Goal: Task Accomplishment & Management: Manage account settings

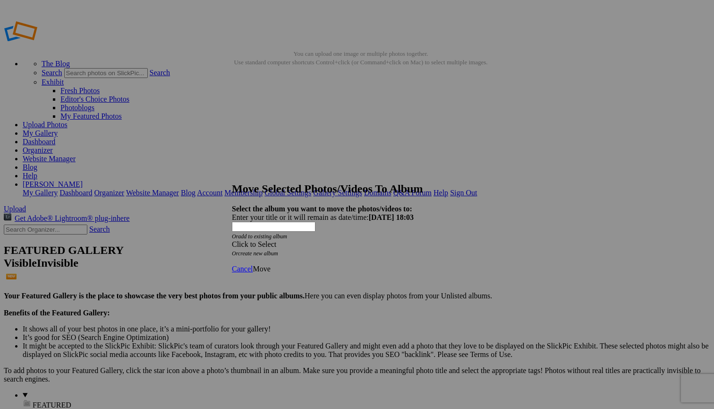
click at [232, 240] on span at bounding box center [232, 244] width 0 height 8
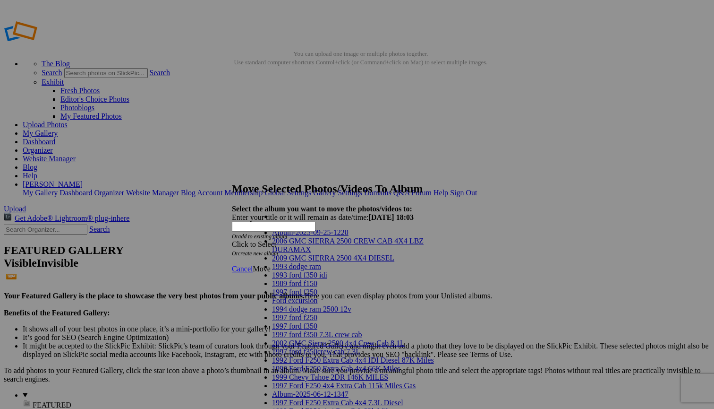
click at [382, 250] on link "2006 GMC SIERRA 2500 CREW CAB 4X4 LBZ DURAMAX" at bounding box center [348, 245] width 152 height 17
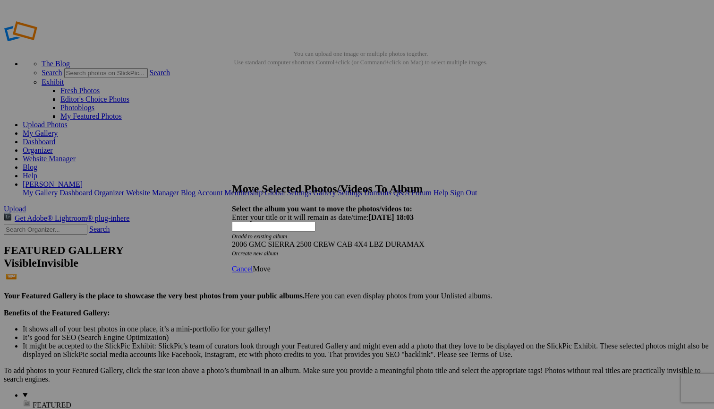
click at [270, 264] on span "Move" at bounding box center [261, 268] width 17 height 8
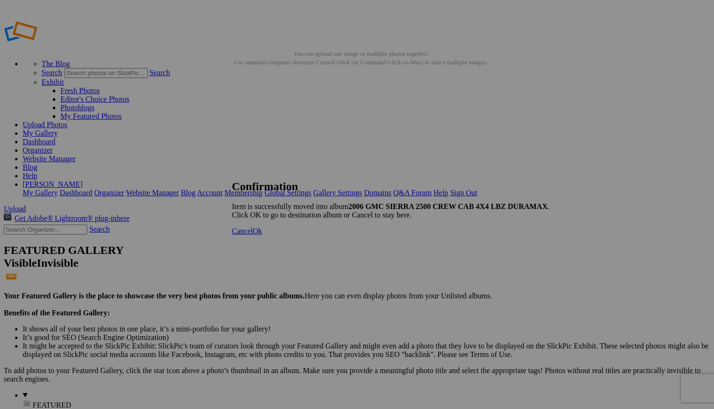
click at [262, 235] on span "Ok" at bounding box center [257, 231] width 9 height 8
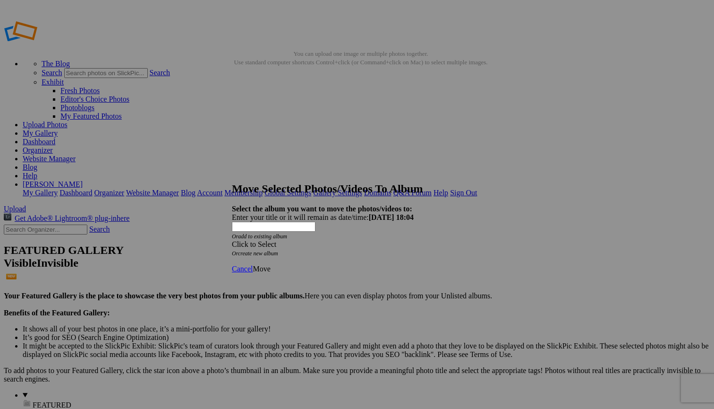
click at [232, 240] on span at bounding box center [232, 244] width 0 height 8
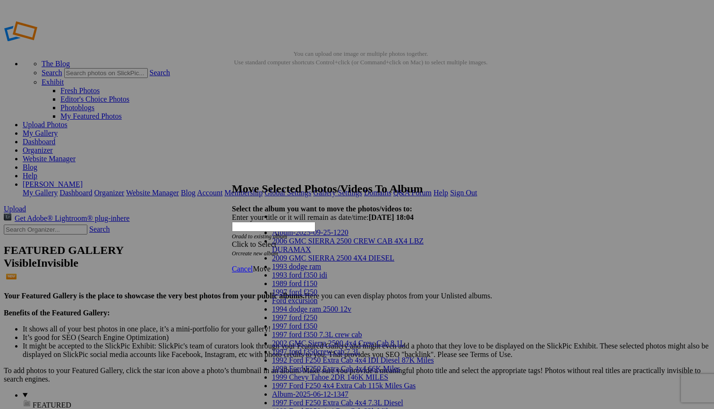
click at [378, 252] on link "2006 GMC SIERRA 2500 CREW CAB 4X4 LBZ DURAMAX" at bounding box center [348, 245] width 152 height 17
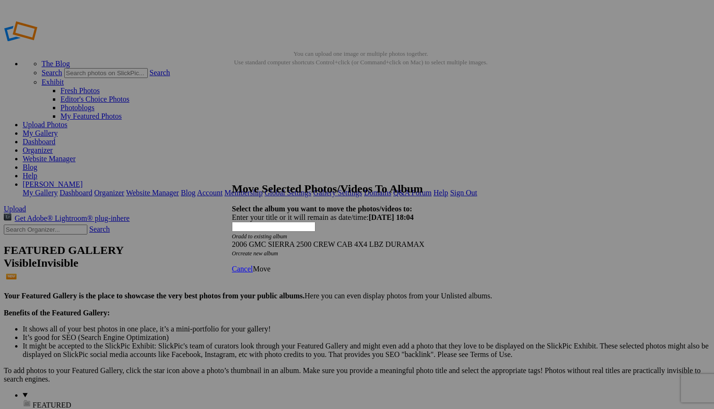
click at [270, 264] on span "Move" at bounding box center [261, 268] width 17 height 8
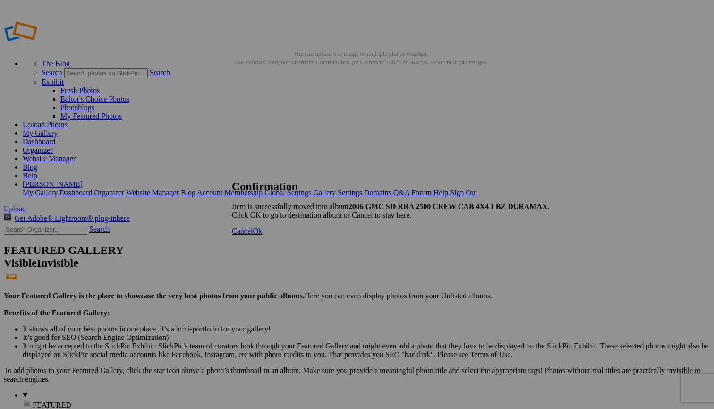
click at [253, 235] on span "Cancel" at bounding box center [242, 231] width 21 height 8
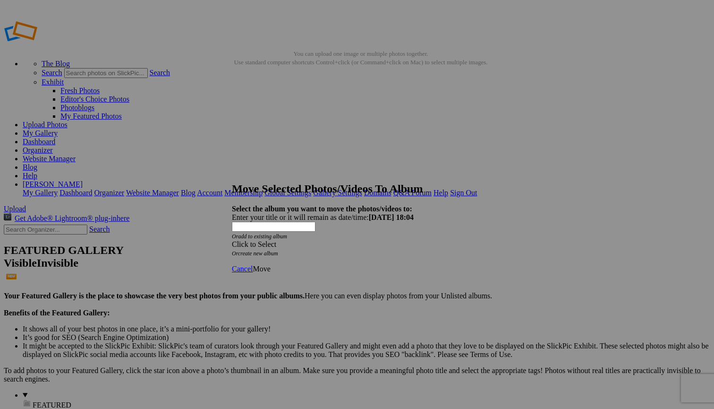
click at [232, 240] on span at bounding box center [232, 244] width 0 height 8
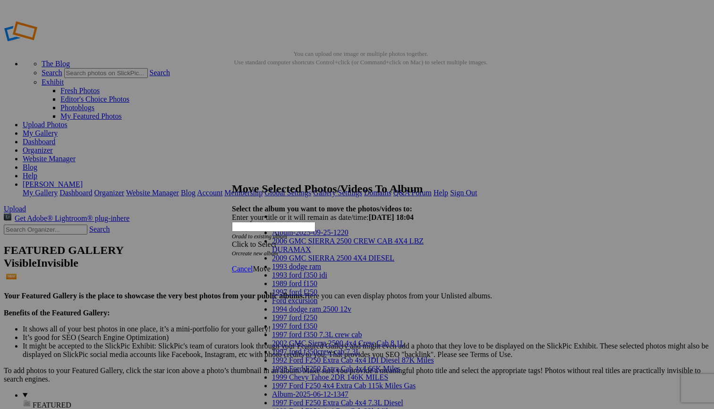
click at [376, 253] on link "2006 GMC SIERRA 2500 CREW CAB 4X4 LBZ DURAMAX" at bounding box center [348, 245] width 152 height 17
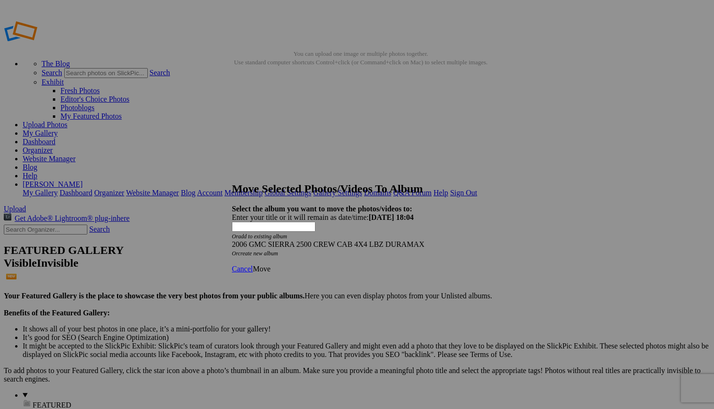
click at [270, 264] on span "Move" at bounding box center [261, 268] width 17 height 8
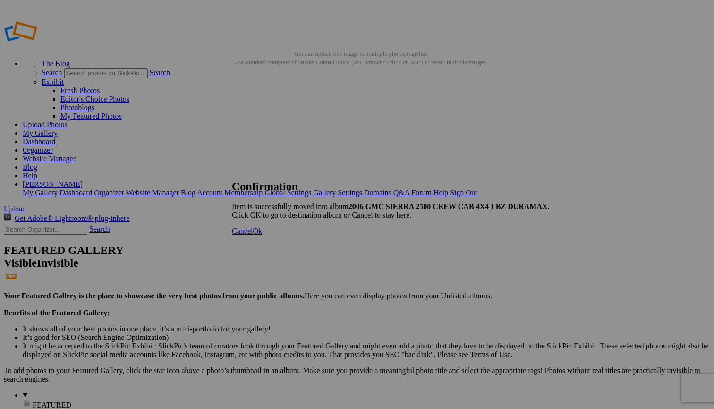
click at [262, 235] on span "Ok" at bounding box center [257, 231] width 9 height 8
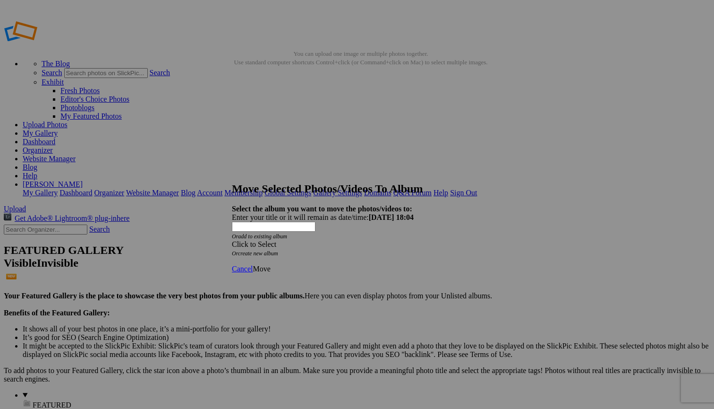
click at [232, 240] on span at bounding box center [232, 244] width 0 height 8
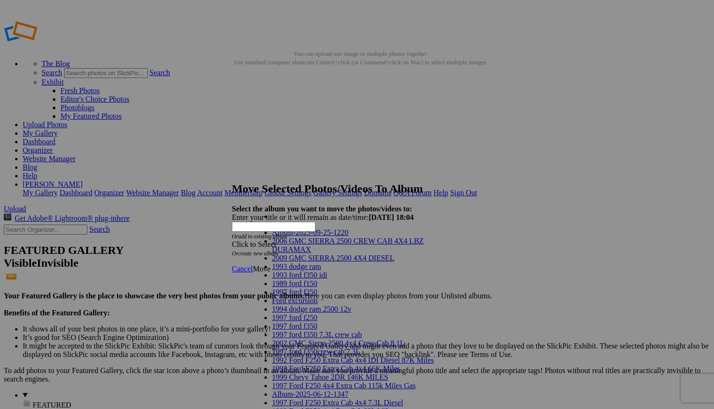
click at [379, 253] on link "2006 GMC SIERRA 2500 CREW CAB 4X4 LBZ DURAMAX" at bounding box center [348, 245] width 152 height 17
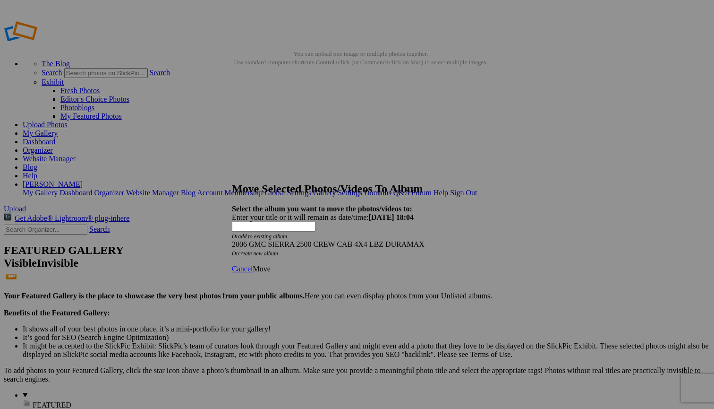
click at [270, 264] on span "Move" at bounding box center [261, 268] width 17 height 8
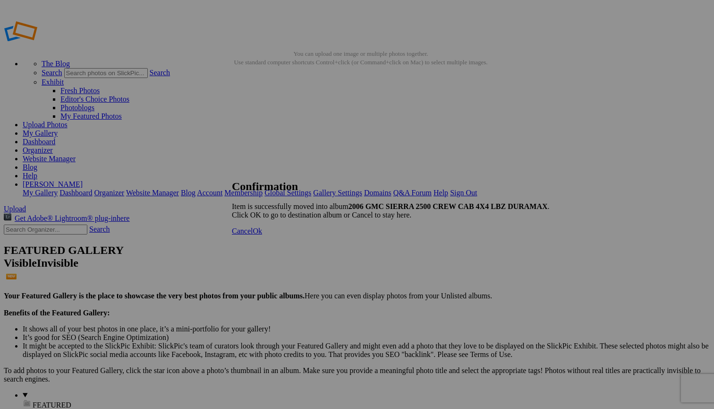
click at [253, 235] on span "Cancel" at bounding box center [242, 231] width 21 height 8
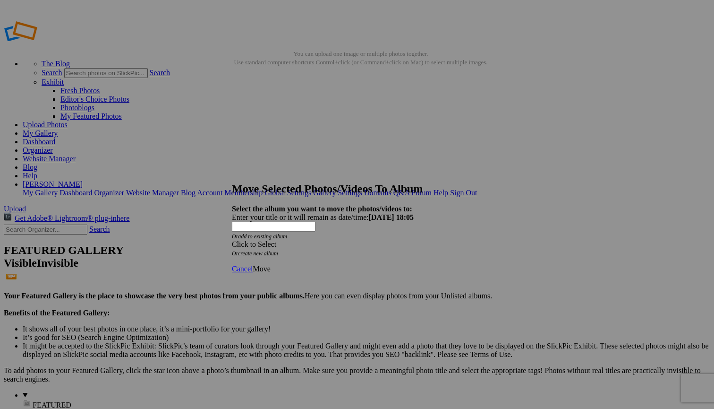
click at [232, 240] on span at bounding box center [232, 244] width 0 height 8
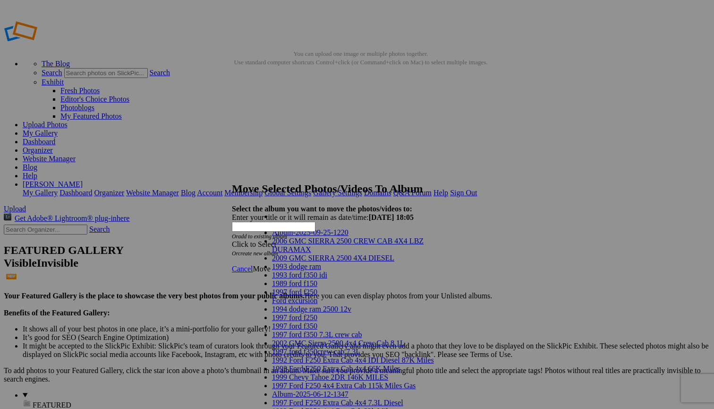
click at [392, 251] on link "2006 GMC SIERRA 2500 CREW CAB 4X4 LBZ DURAMAX" at bounding box center [348, 245] width 152 height 17
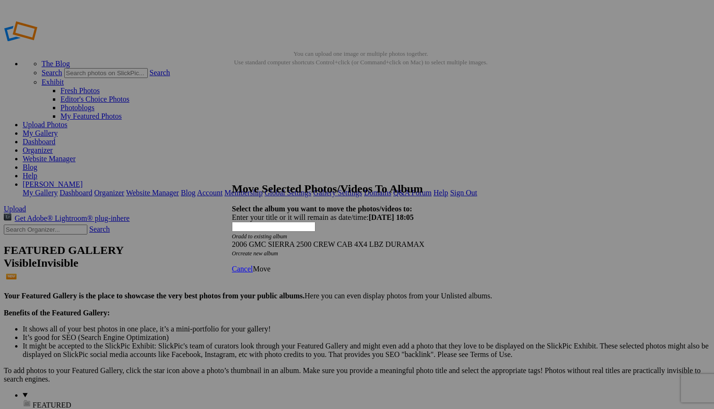
click at [270, 264] on span "Move" at bounding box center [261, 268] width 17 height 8
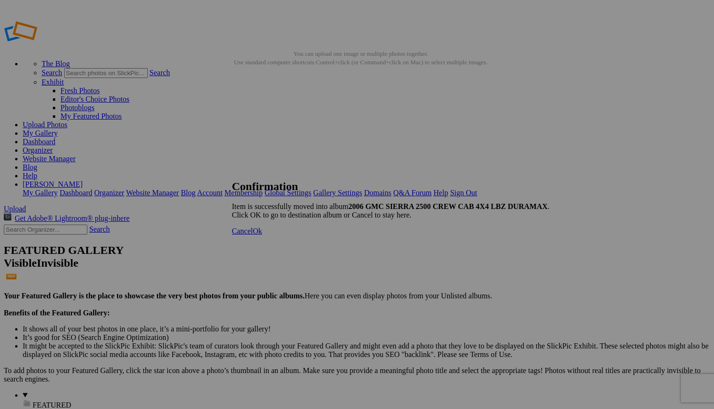
click at [253, 235] on span "Cancel" at bounding box center [242, 231] width 21 height 8
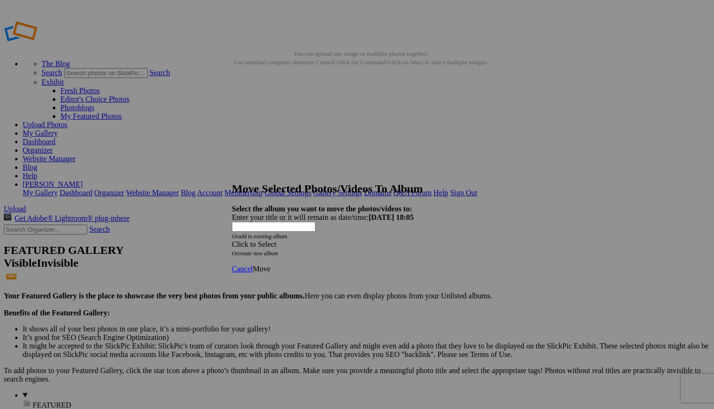
click at [232, 240] on span at bounding box center [232, 244] width 0 height 8
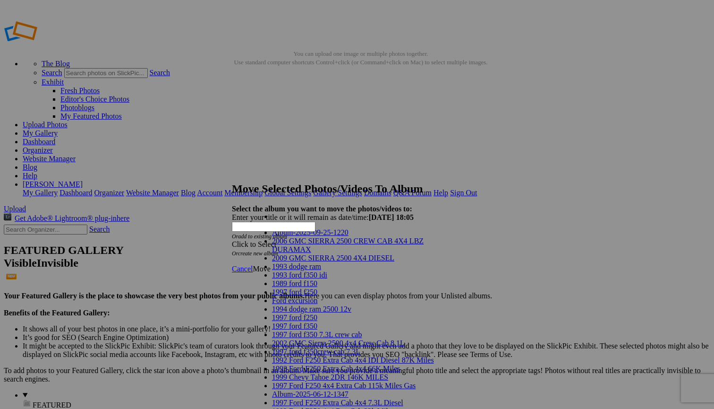
click at [388, 253] on link "2006 GMC SIERRA 2500 CREW CAB 4X4 LBZ DURAMAX" at bounding box center [348, 245] width 152 height 17
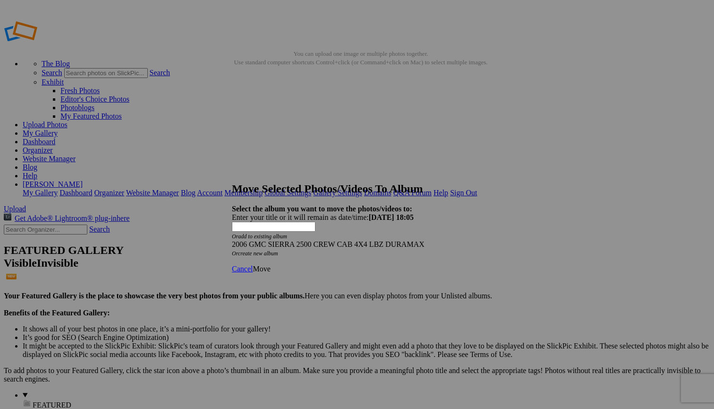
click at [270, 264] on span "Move" at bounding box center [261, 268] width 17 height 8
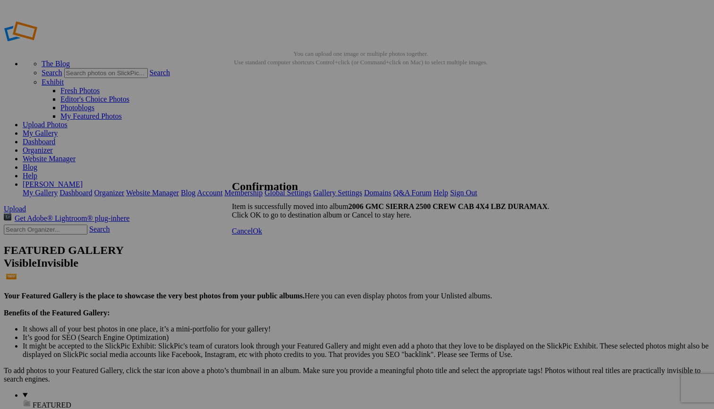
click at [253, 235] on span "Cancel" at bounding box center [242, 231] width 21 height 8
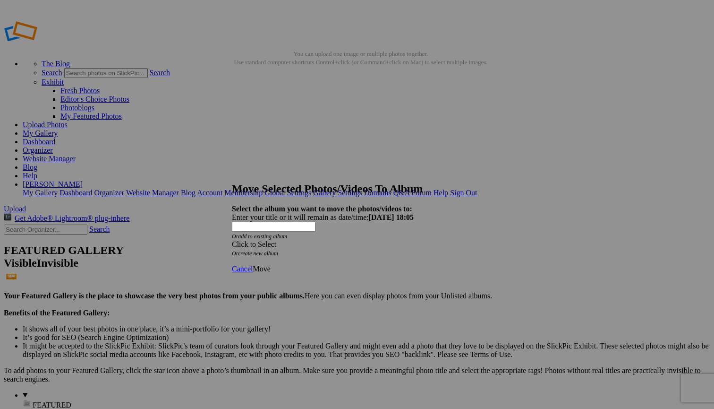
click at [232, 240] on span at bounding box center [232, 244] width 0 height 8
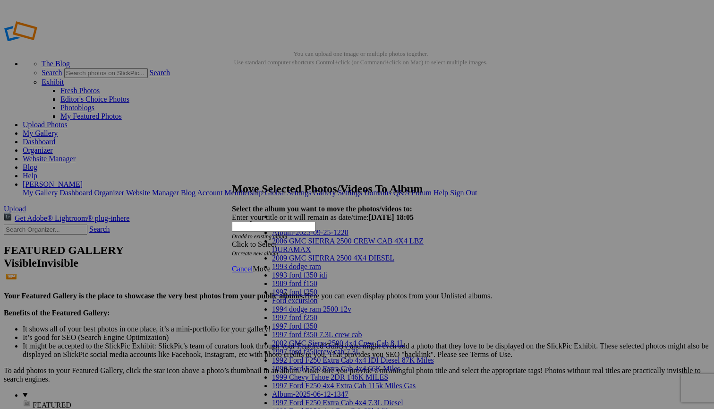
click at [383, 252] on link "2006 GMC SIERRA 2500 CREW CAB 4X4 LBZ DURAMAX" at bounding box center [348, 245] width 152 height 17
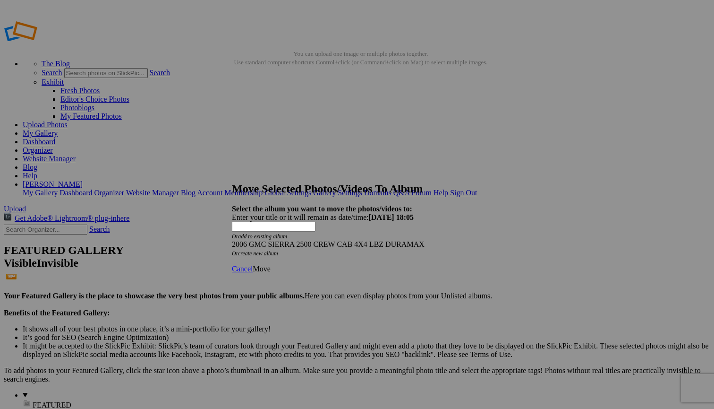
click at [270, 264] on span "Move" at bounding box center [261, 268] width 17 height 8
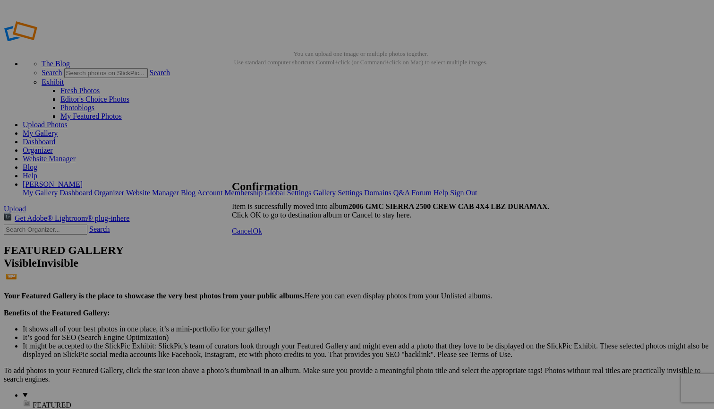
click at [253, 235] on span "Cancel" at bounding box center [242, 231] width 21 height 8
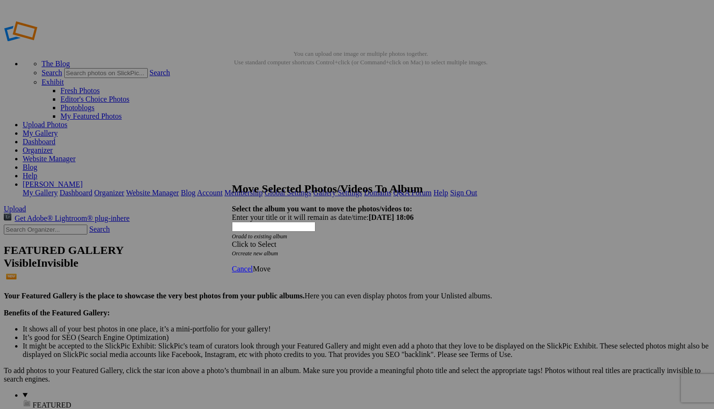
click at [232, 240] on span at bounding box center [232, 244] width 0 height 8
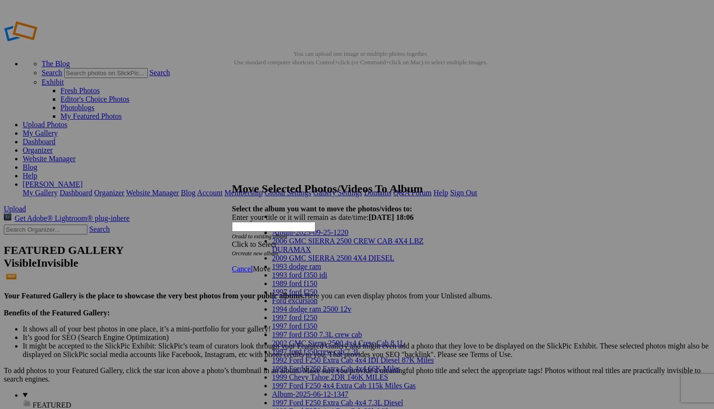
click at [387, 252] on link "2006 GMC SIERRA 2500 CREW CAB 4X4 LBZ DURAMAX" at bounding box center [348, 245] width 152 height 17
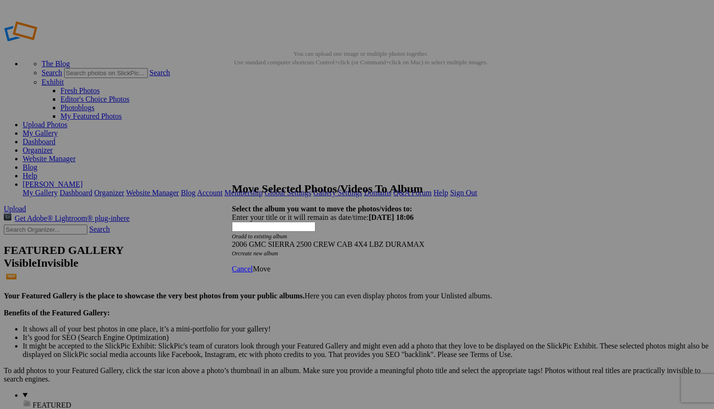
click at [270, 264] on span "Move" at bounding box center [261, 268] width 17 height 8
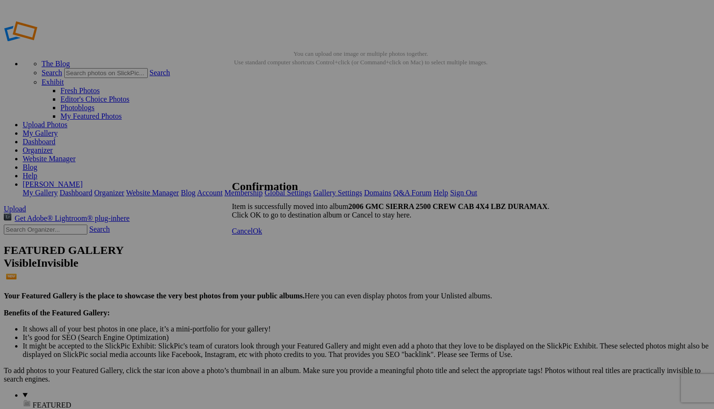
click at [262, 235] on span "Ok" at bounding box center [257, 231] width 9 height 8
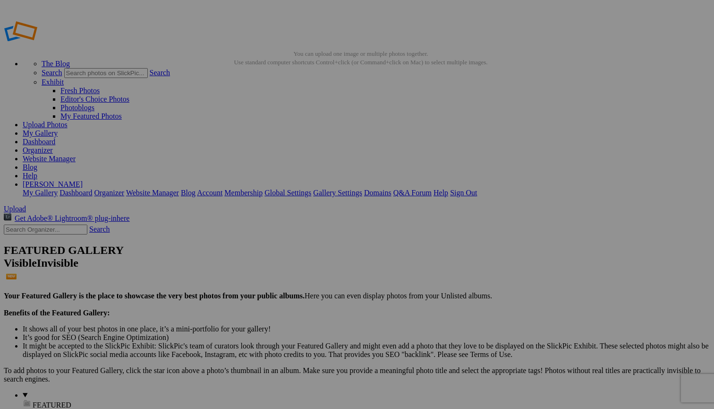
click at [271, 237] on span "Yes" at bounding box center [265, 241] width 11 height 8
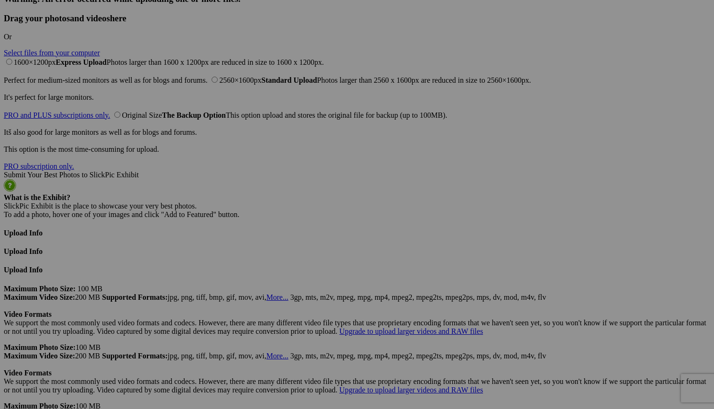
scroll to position [2734, 0]
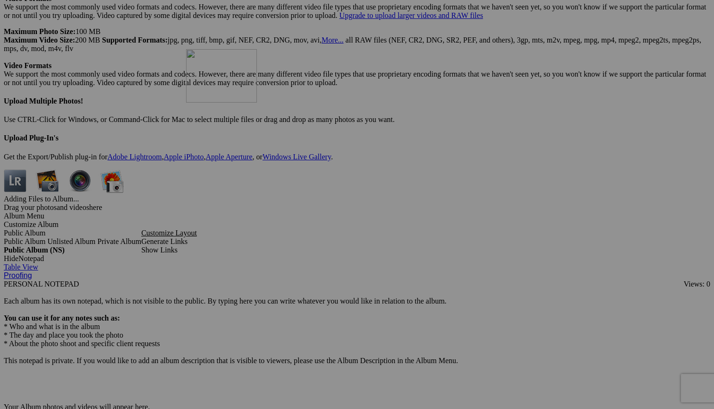
drag, startPoint x: 429, startPoint y: 231, endPoint x: 322, endPoint y: 132, distance: 146.0
drag, startPoint x: 351, startPoint y: 182, endPoint x: 333, endPoint y: 93, distance: 91.0
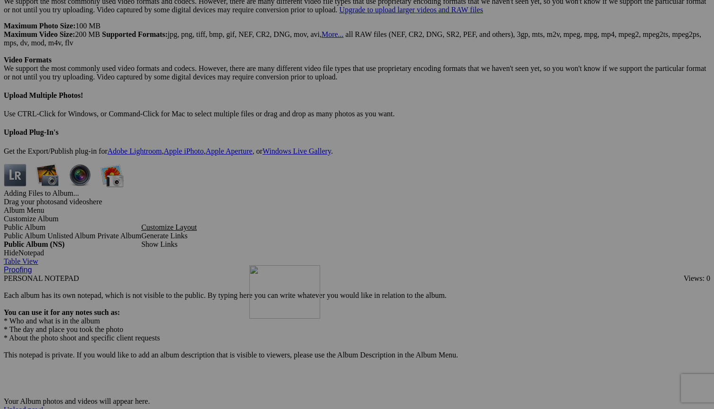
scroll to position [2733, 0]
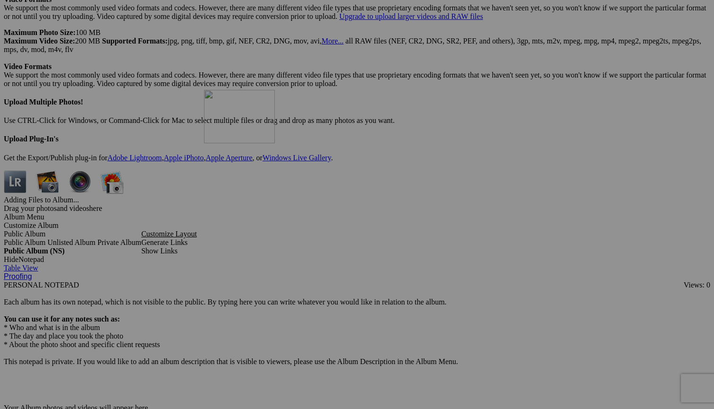
drag, startPoint x: 351, startPoint y: 256, endPoint x: 340, endPoint y: 171, distance: 85.4
drag, startPoint x: 350, startPoint y: 185, endPoint x: 336, endPoint y: 70, distance: 115.2
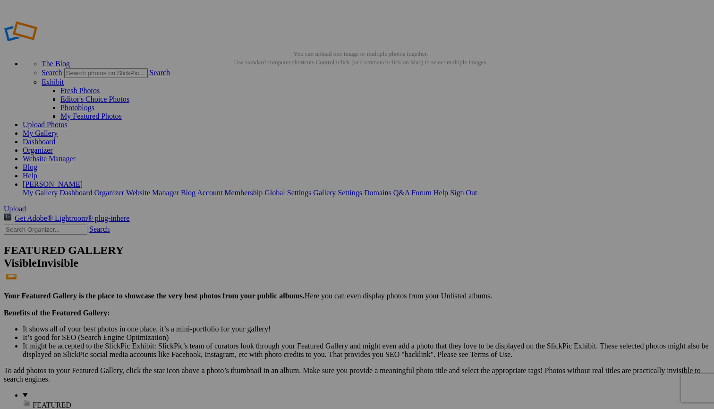
scroll to position [0, 0]
drag, startPoint x: 262, startPoint y: 256, endPoint x: 257, endPoint y: 247, distance: 11.0
drag, startPoint x: 278, startPoint y: 250, endPoint x: 243, endPoint y: 160, distance: 96.9
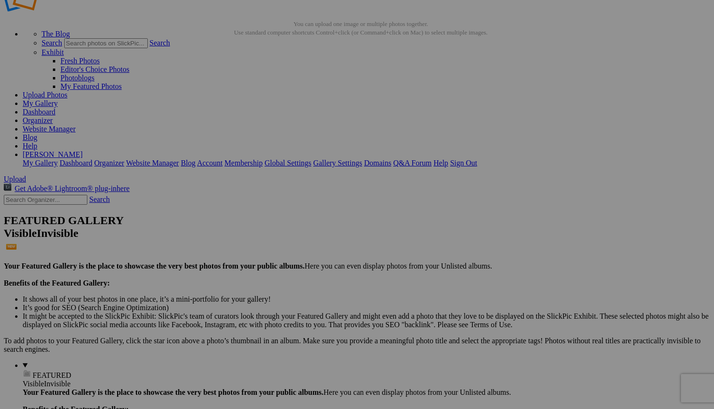
scroll to position [29, 0]
drag, startPoint x: 263, startPoint y: 126, endPoint x: 268, endPoint y: 135, distance: 9.7
drag, startPoint x: 278, startPoint y: 136, endPoint x: 262, endPoint y: 149, distance: 20.5
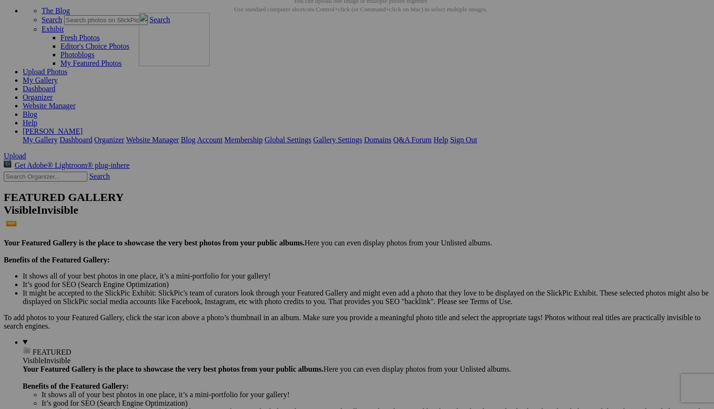
scroll to position [60, 0]
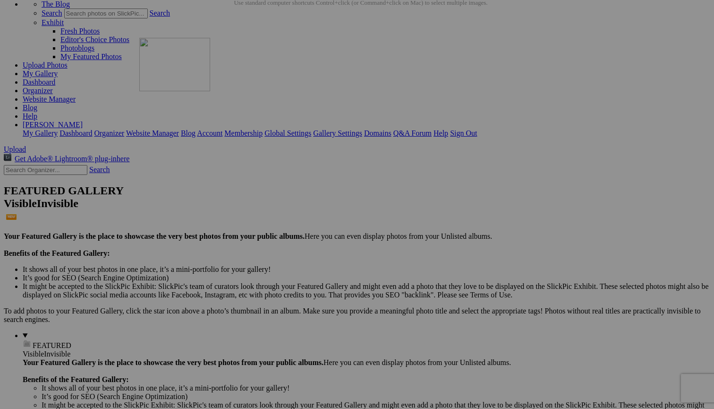
drag, startPoint x: 269, startPoint y: 128, endPoint x: 275, endPoint y: 120, distance: 10.4
drag, startPoint x: 273, startPoint y: 111, endPoint x: 267, endPoint y: 150, distance: 39.3
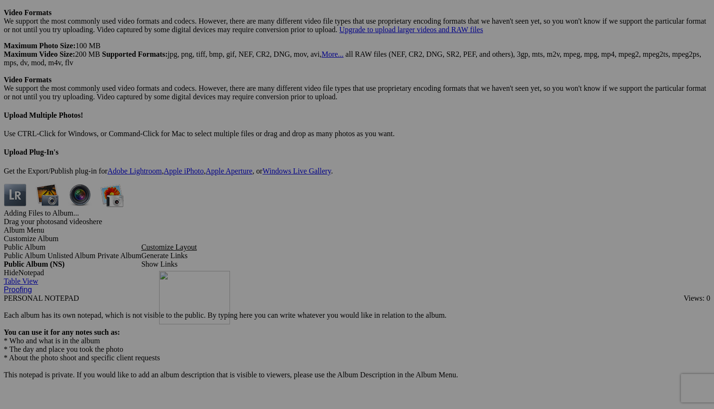
scroll to position [2734, 0]
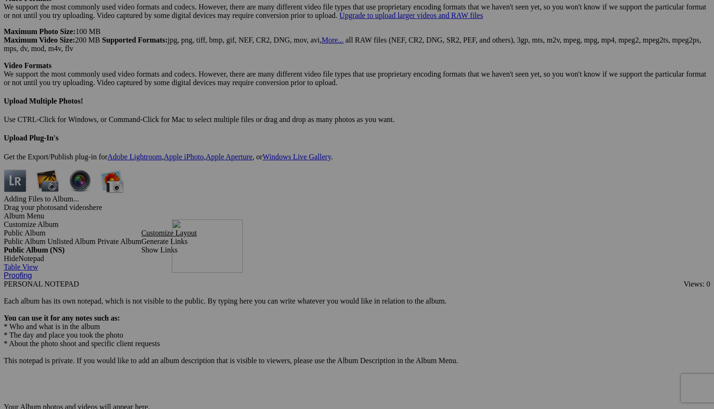
drag, startPoint x: 270, startPoint y: 129, endPoint x: 308, endPoint y: 302, distance: 176.9
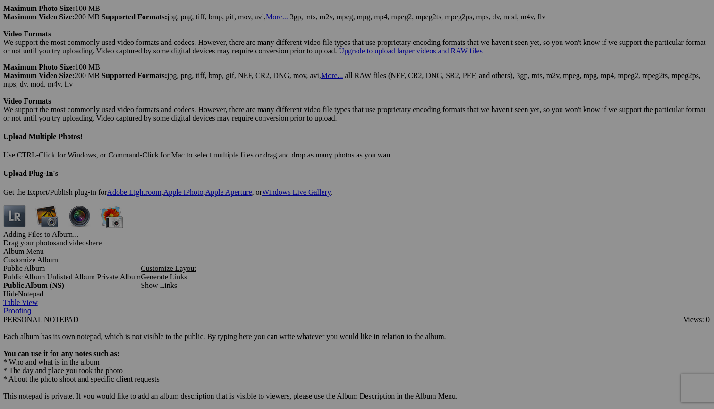
scroll to position [2699, 0]
drag, startPoint x: 343, startPoint y: 338, endPoint x: 316, endPoint y: 111, distance: 228.3
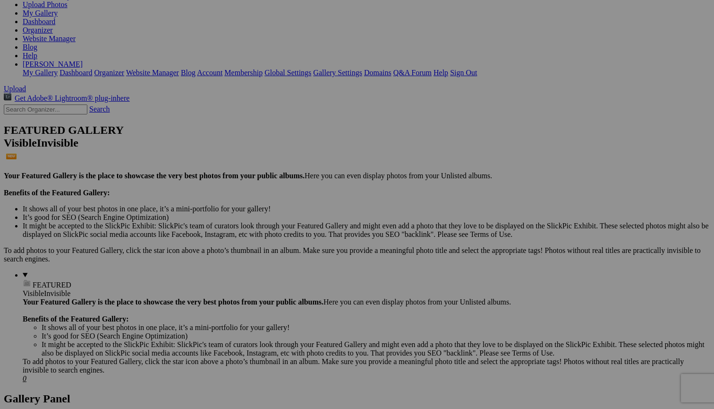
scroll to position [136, 0]
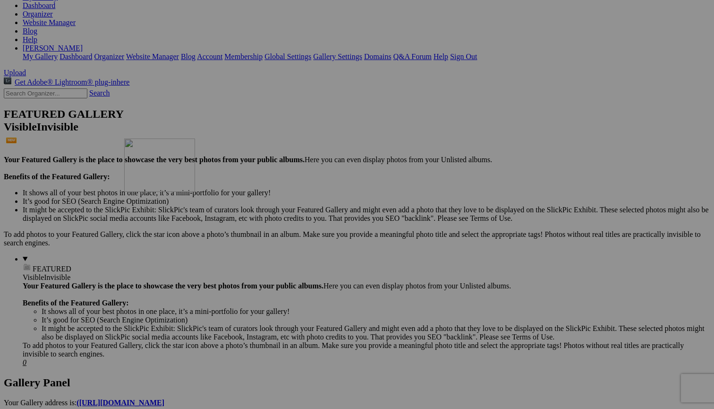
drag, startPoint x: 184, startPoint y: 139, endPoint x: 260, endPoint y: 221, distance: 111.6
drag, startPoint x: 272, startPoint y: 136, endPoint x: 305, endPoint y: 333, distance: 200.1
drag, startPoint x: 337, startPoint y: 373, endPoint x: 337, endPoint y: 342, distance: 30.7
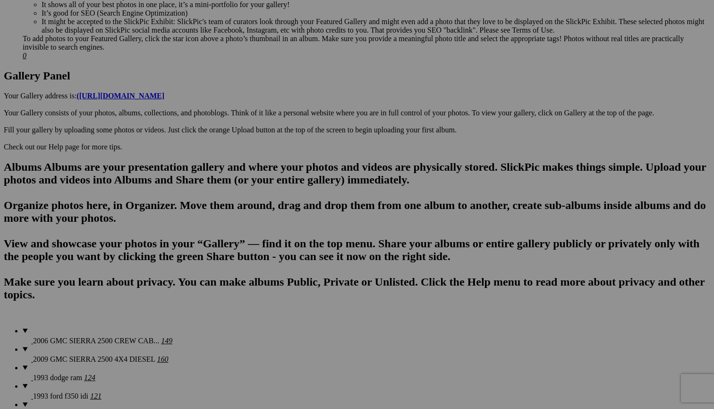
scroll to position [446, 0]
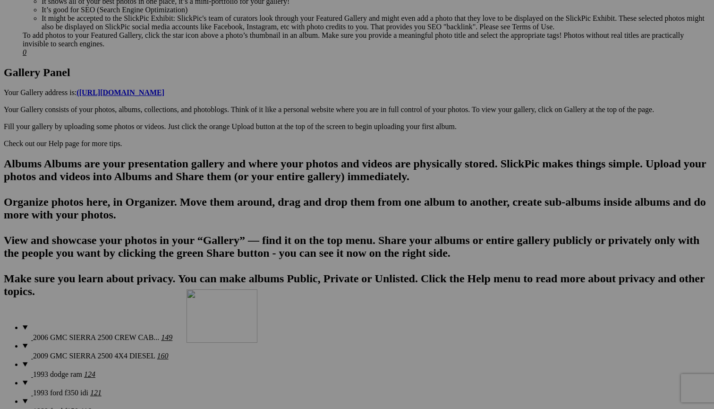
drag, startPoint x: 352, startPoint y: 76, endPoint x: 323, endPoint y: 371, distance: 296.2
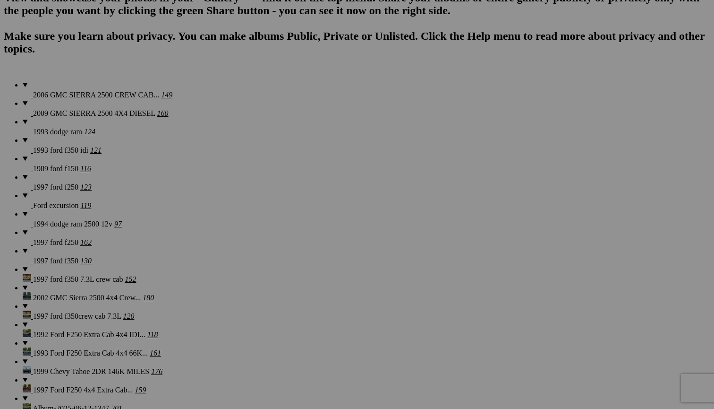
scroll to position [670, 0]
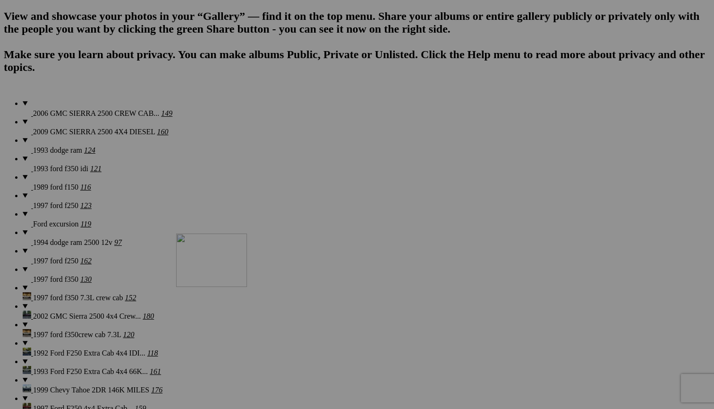
drag, startPoint x: 338, startPoint y: 86, endPoint x: 312, endPoint y: 315, distance: 230.5
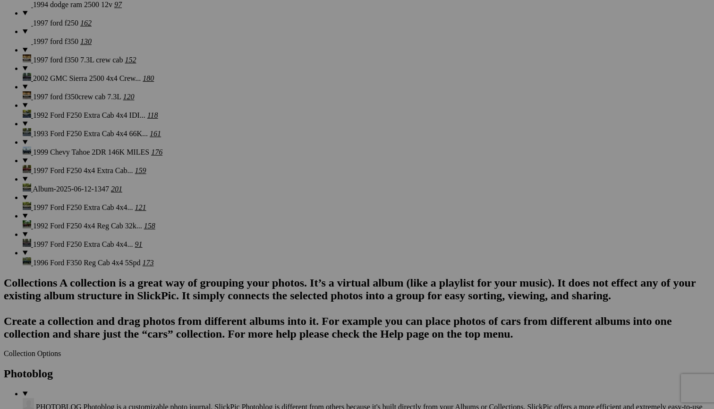
scroll to position [953, 0]
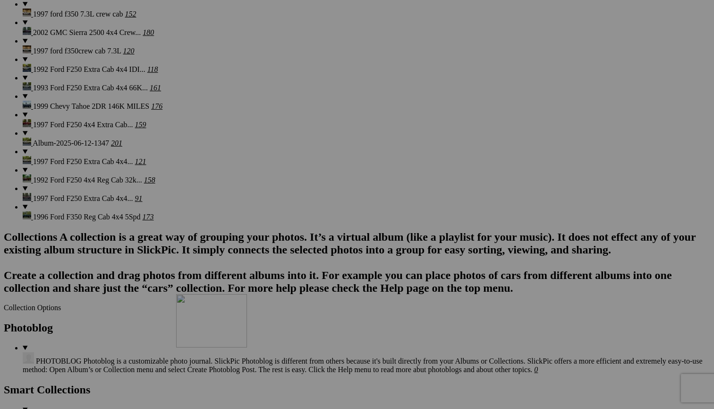
drag, startPoint x: 342, startPoint y: 63, endPoint x: 312, endPoint y: 376, distance: 314.1
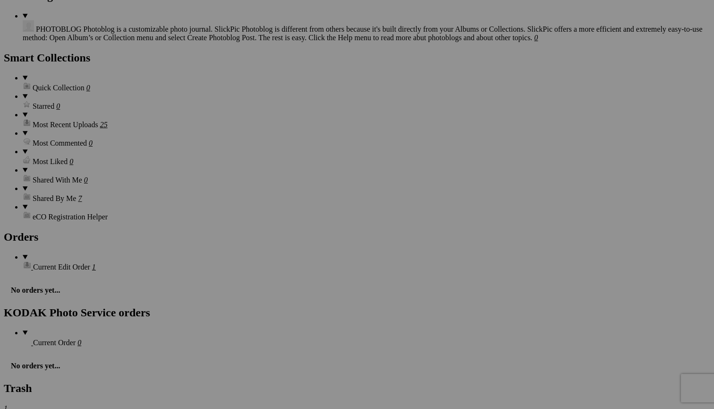
scroll to position [1287, 0]
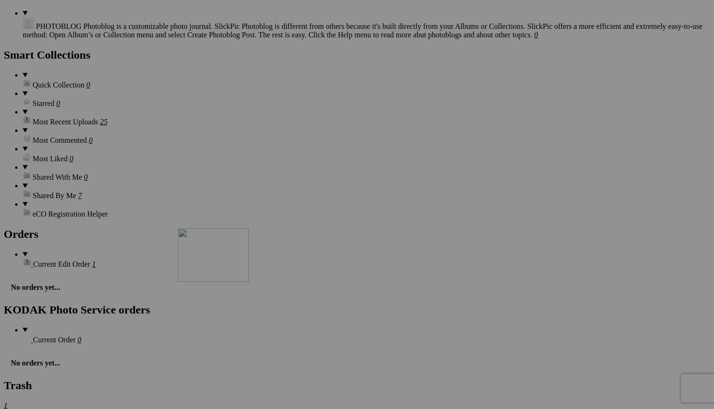
drag, startPoint x: 267, startPoint y: 65, endPoint x: 314, endPoint y: 310, distance: 250.0
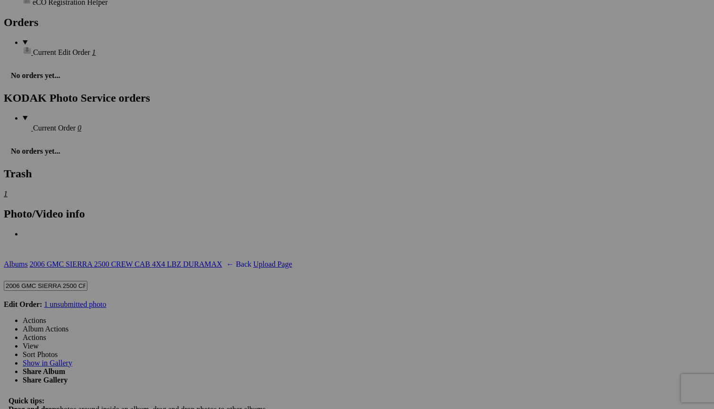
scroll to position [1502, 0]
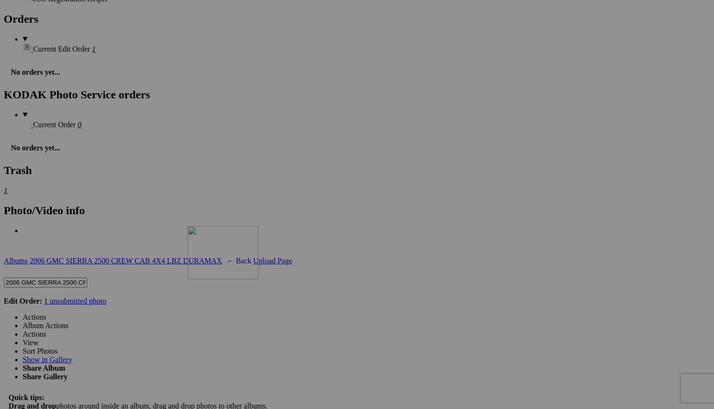
drag, startPoint x: 346, startPoint y: 94, endPoint x: 322, endPoint y: 312, distance: 219.6
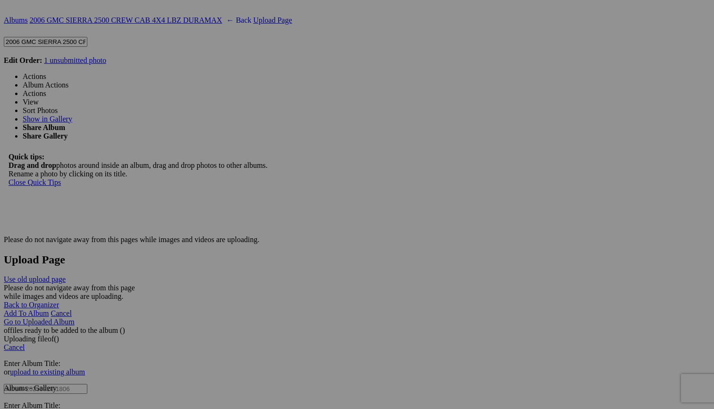
scroll to position [1747, 0]
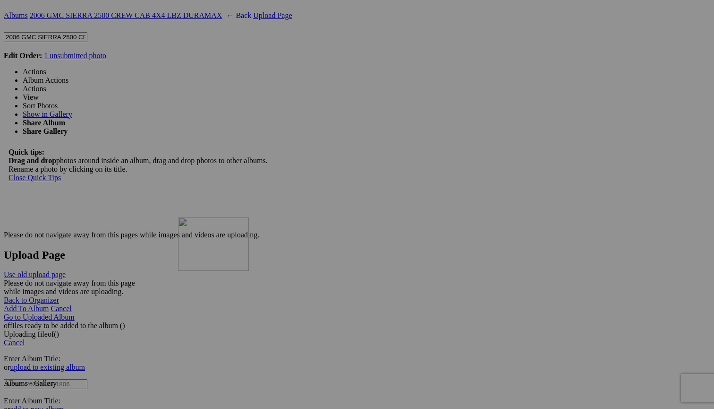
drag, startPoint x: 338, startPoint y: 99, endPoint x: 314, endPoint y: 299, distance: 201.6
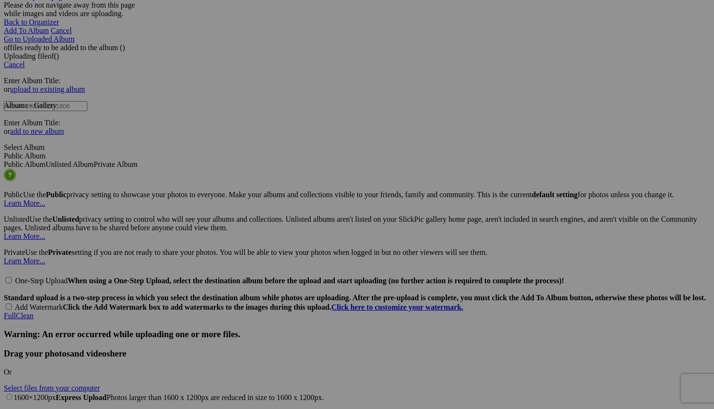
scroll to position [1988, 0]
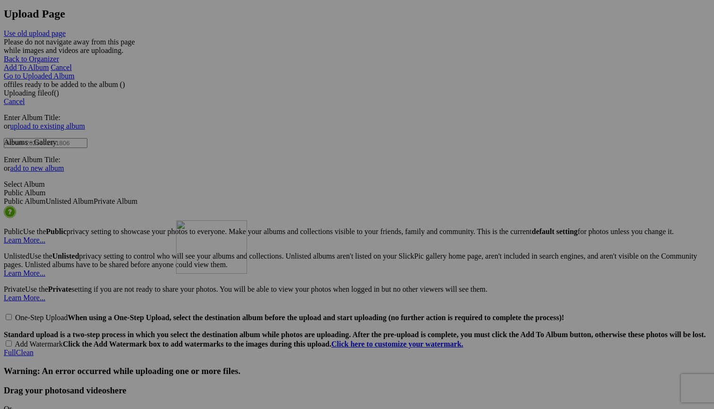
drag, startPoint x: 339, startPoint y: 89, endPoint x: 312, endPoint y: 303, distance: 215.6
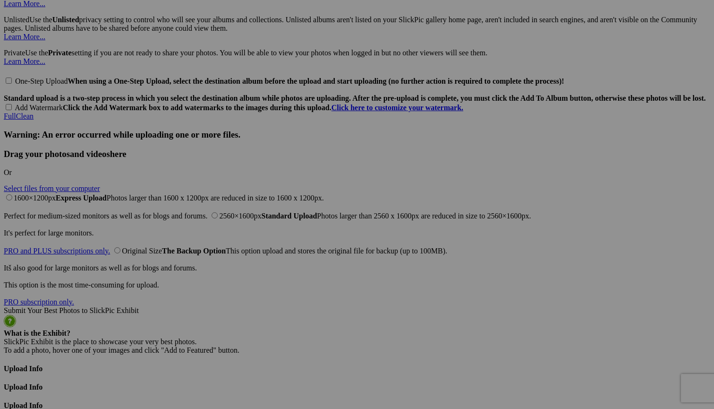
scroll to position [2236, 0]
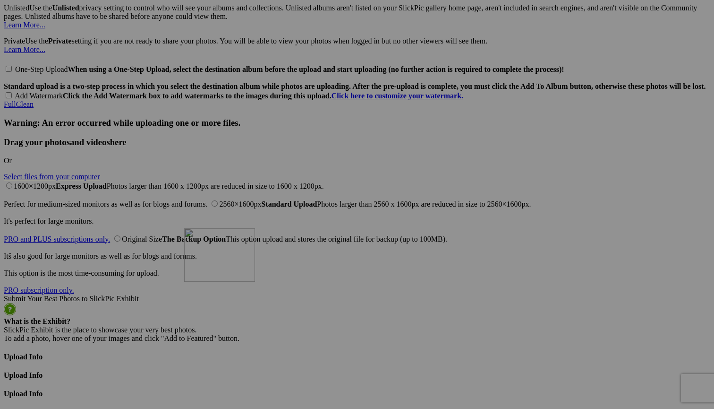
drag, startPoint x: 344, startPoint y: 75, endPoint x: 320, endPoint y: 310, distance: 236.9
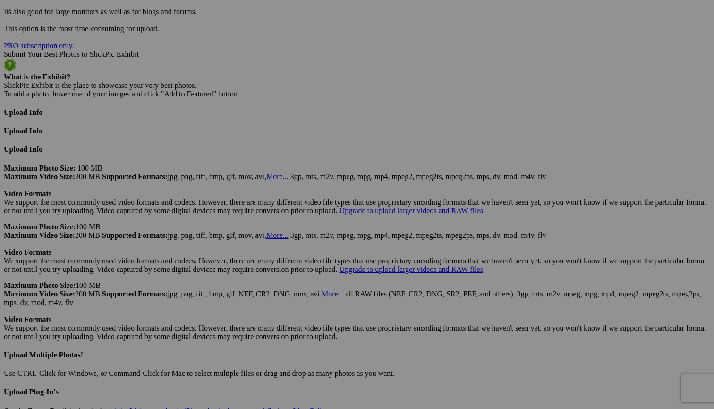
scroll to position [2482, 0]
drag, startPoint x: 341, startPoint y: 66, endPoint x: 343, endPoint y: 285, distance: 218.7
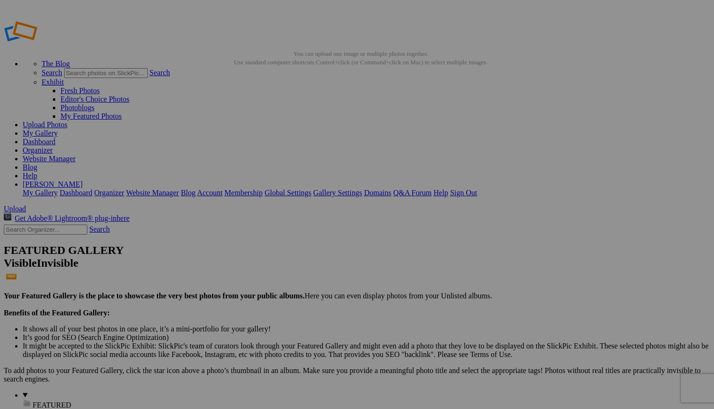
scroll to position [0, 0]
drag, startPoint x: 588, startPoint y: 138, endPoint x: 429, endPoint y: 323, distance: 243.1
drag, startPoint x: 521, startPoint y: 264, endPoint x: 489, endPoint y: 380, distance: 120.1
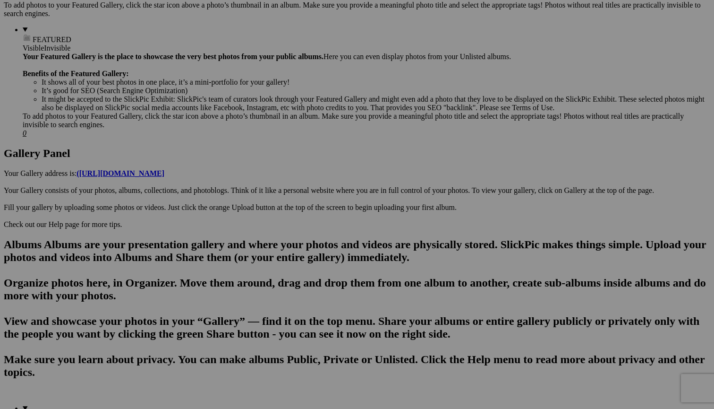
scroll to position [351, 0]
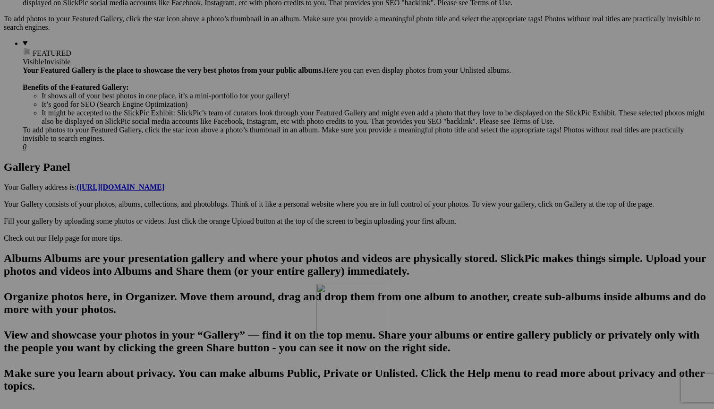
drag, startPoint x: 509, startPoint y: 65, endPoint x: 440, endPoint y: 366, distance: 308.2
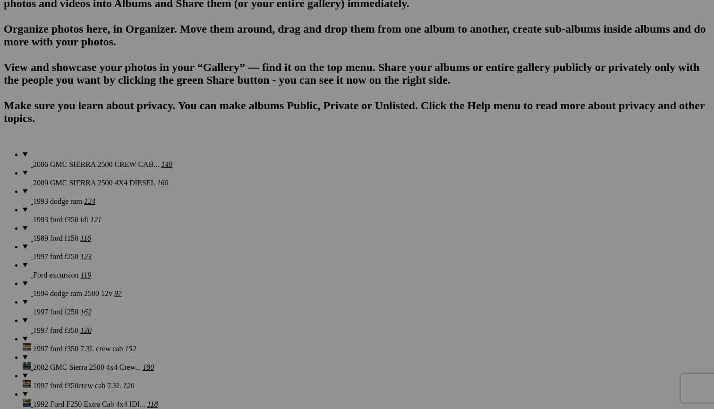
scroll to position [650, 0]
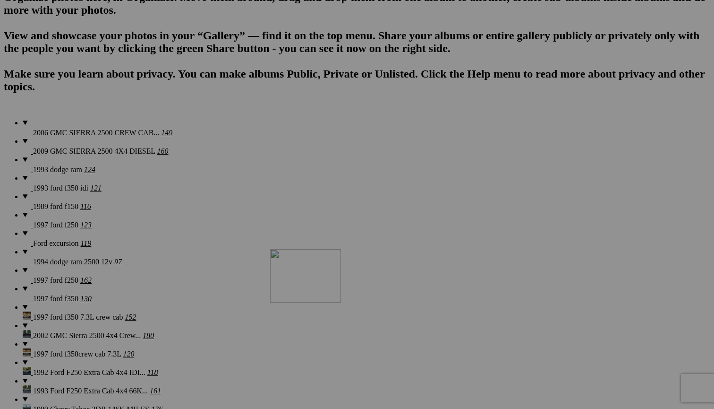
drag, startPoint x: 426, startPoint y: 116, endPoint x: 403, endPoint y: 332, distance: 217.0
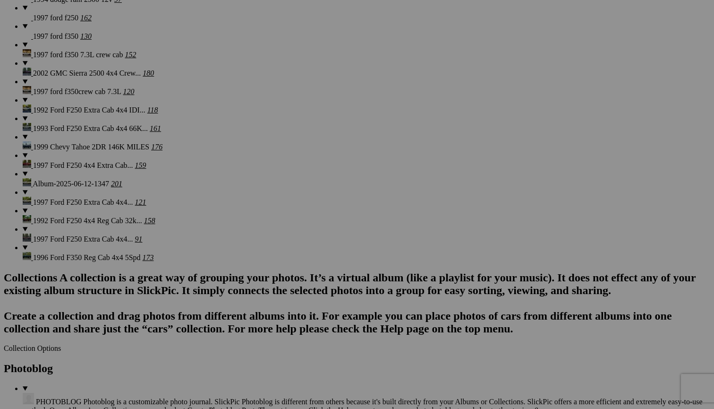
scroll to position [916, 0]
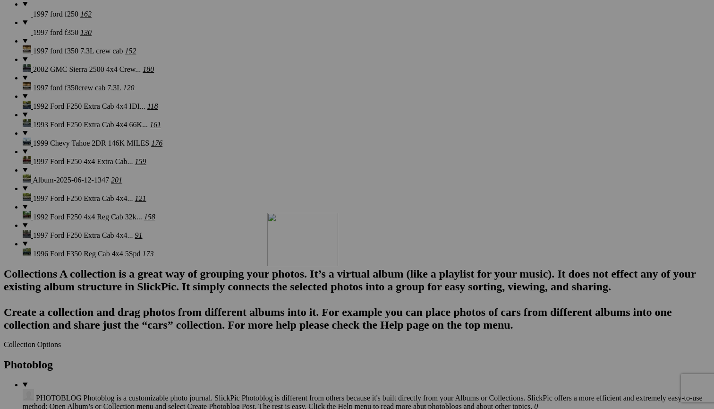
drag, startPoint x: 428, startPoint y: 73, endPoint x: 401, endPoint y: 302, distance: 231.1
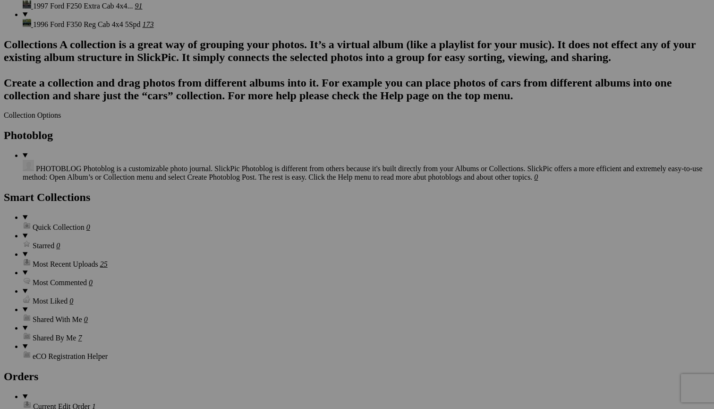
scroll to position [1149, 0]
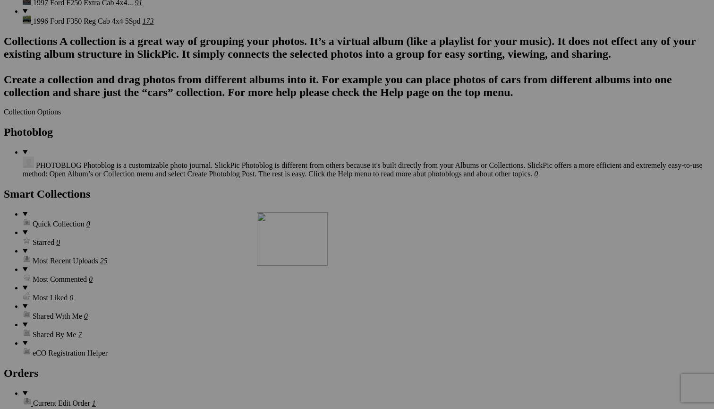
drag, startPoint x: 421, startPoint y: 82, endPoint x: 393, endPoint y: 294, distance: 213.9
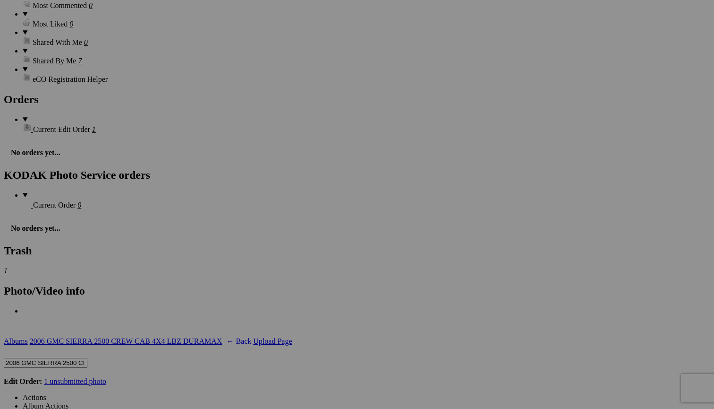
scroll to position [1411, 0]
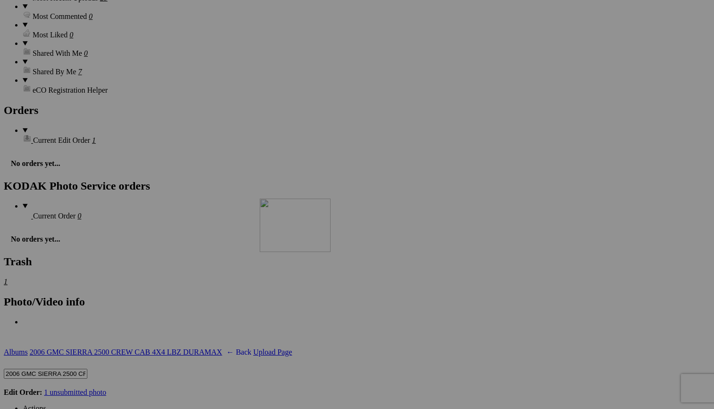
drag, startPoint x: 421, startPoint y: 68, endPoint x: 396, endPoint y: 281, distance: 213.9
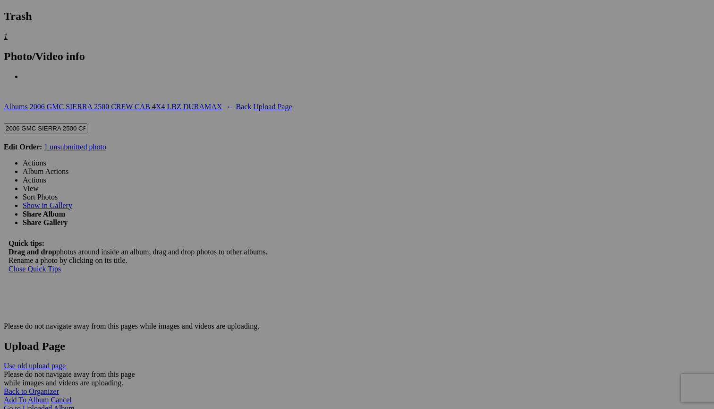
scroll to position [1647, 0]
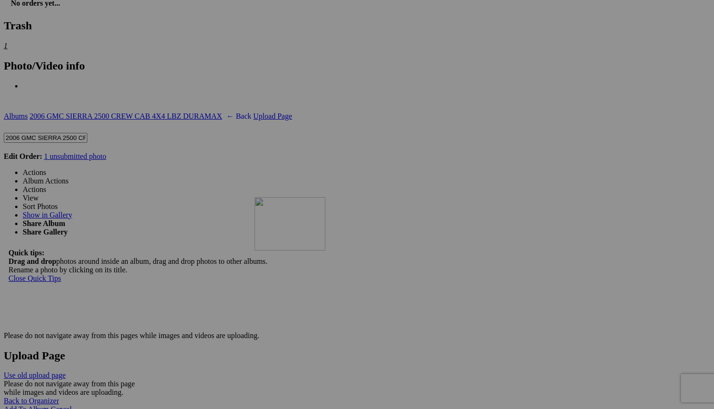
drag, startPoint x: 420, startPoint y: 63, endPoint x: 391, endPoint y: 280, distance: 218.8
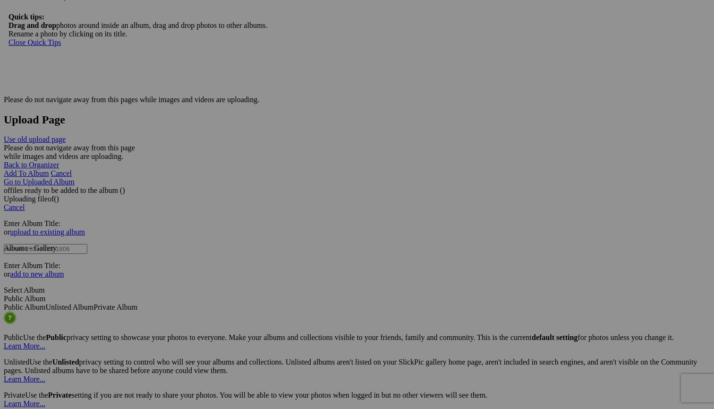
scroll to position [1886, 0]
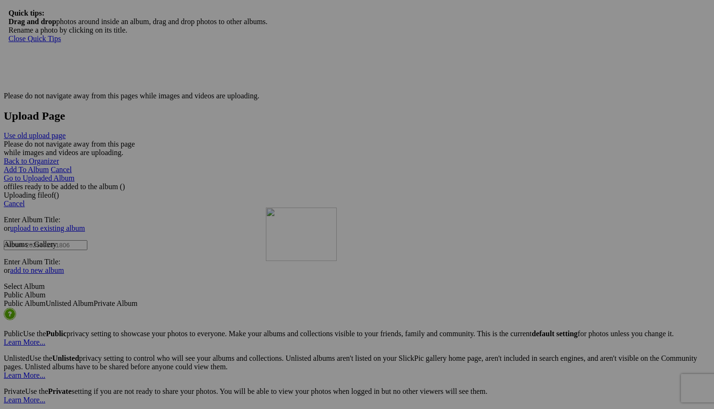
drag, startPoint x: 426, startPoint y: 74, endPoint x: 402, endPoint y: 290, distance: 217.1
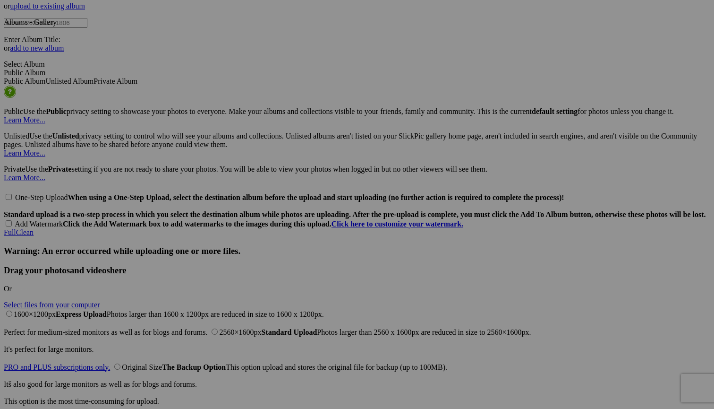
scroll to position [2110, 0]
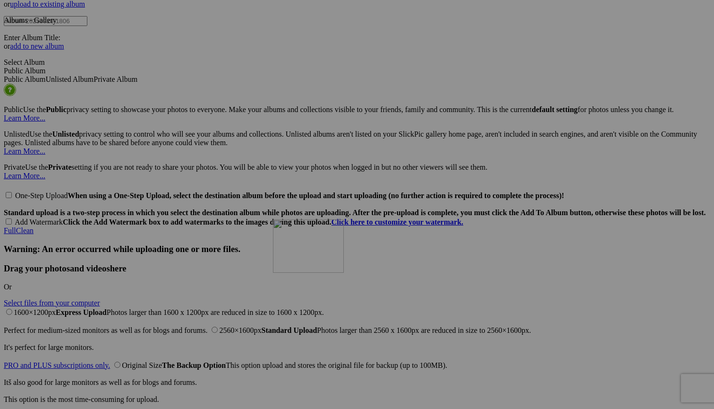
drag, startPoint x: 425, startPoint y: 82, endPoint x: 409, endPoint y: 301, distance: 220.2
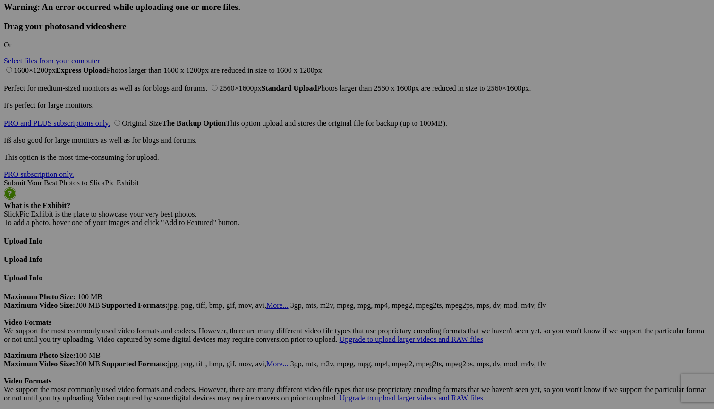
scroll to position [2362, 0]
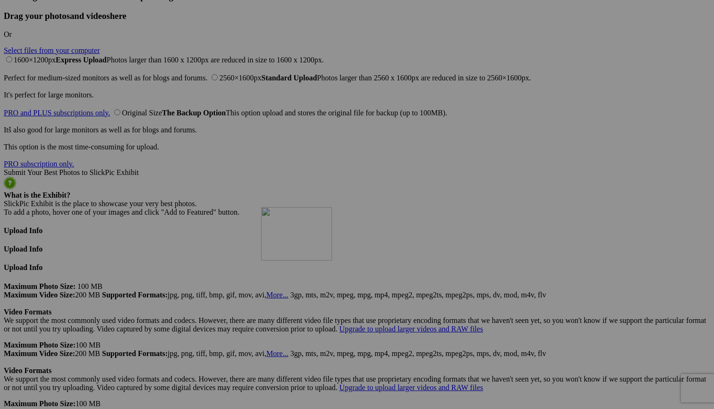
drag, startPoint x: 423, startPoint y: 73, endPoint x: 397, endPoint y: 289, distance: 217.4
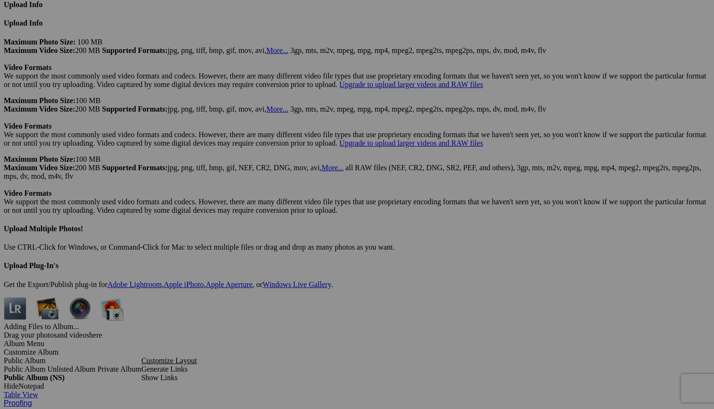
scroll to position [2611, 0]
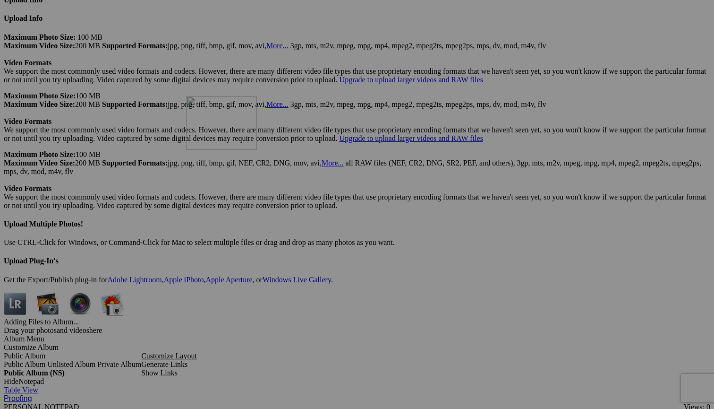
drag, startPoint x: 436, startPoint y: 65, endPoint x: 322, endPoint y: 179, distance: 160.6
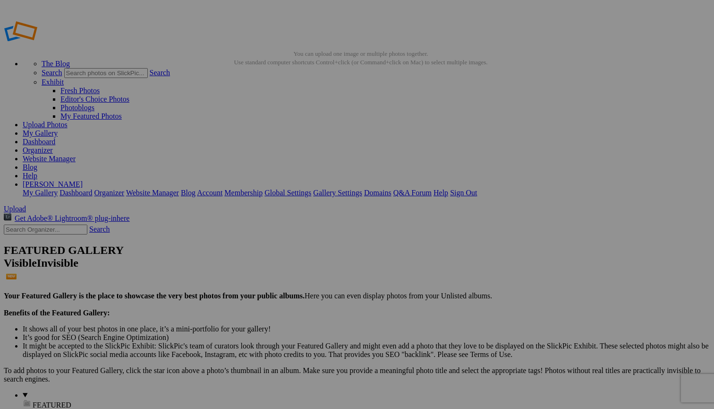
scroll to position [0, 0]
drag, startPoint x: 514, startPoint y: 149, endPoint x: 408, endPoint y: 352, distance: 228.8
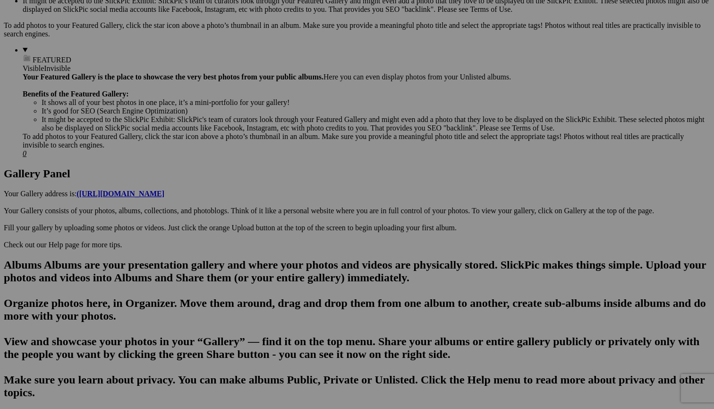
scroll to position [344, 0]
drag, startPoint x: 425, startPoint y: 64, endPoint x: 406, endPoint y: 306, distance: 242.5
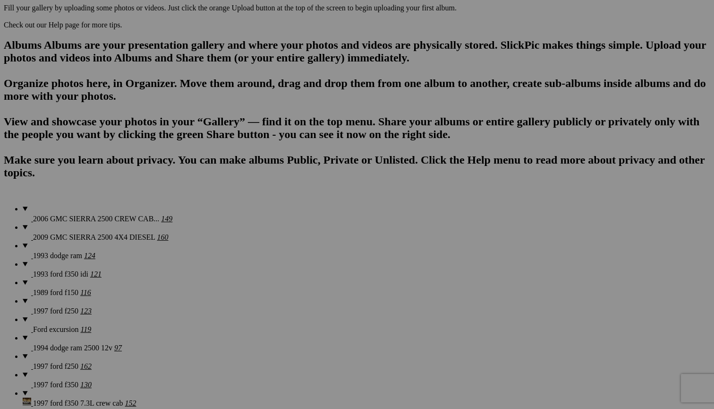
scroll to position [570, 0]
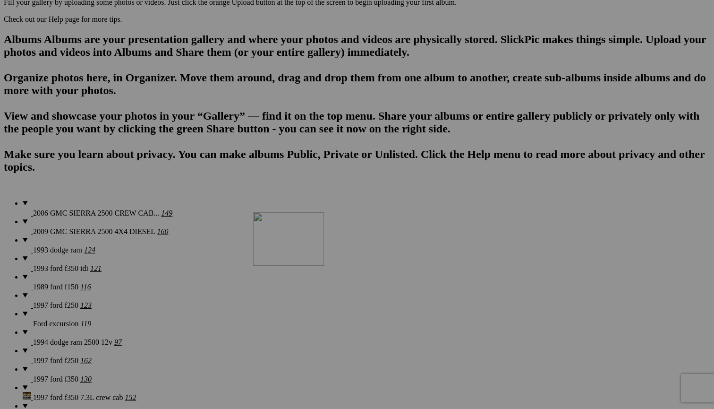
drag, startPoint x: 414, startPoint y: 70, endPoint x: 389, endPoint y: 294, distance: 225.3
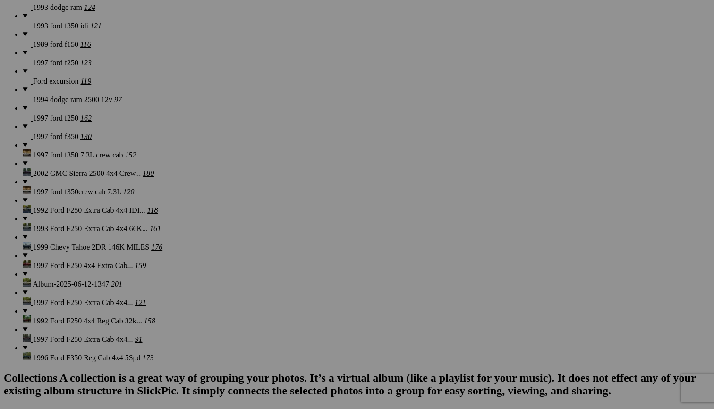
scroll to position [809, 0]
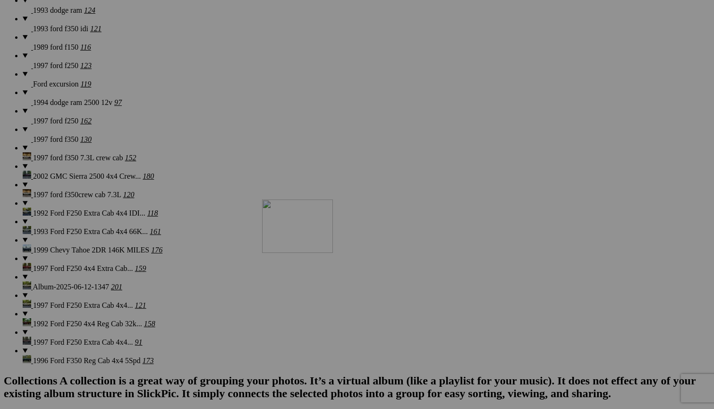
drag, startPoint x: 418, startPoint y: 68, endPoint x: 398, endPoint y: 281, distance: 214.9
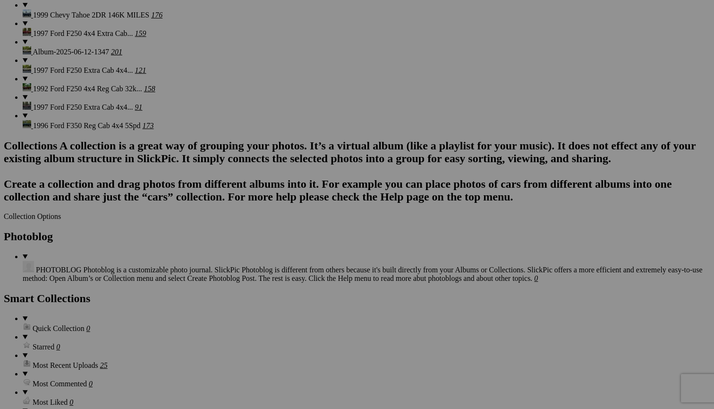
scroll to position [1050, 0]
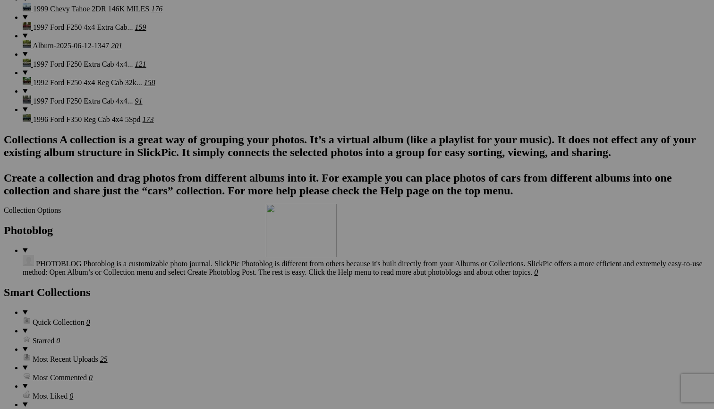
drag, startPoint x: 420, startPoint y: 66, endPoint x: 402, endPoint y: 286, distance: 220.4
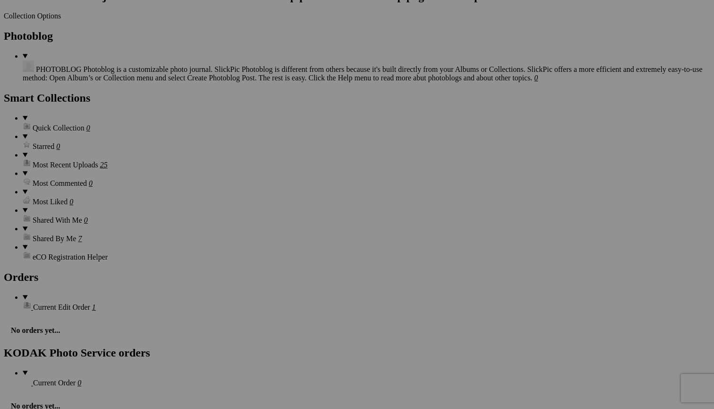
scroll to position [1249, 0]
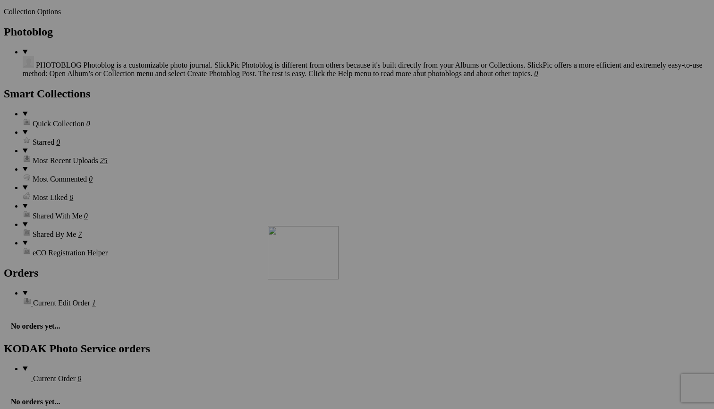
drag, startPoint x: 423, startPoint y: 108, endPoint x: 403, endPoint y: 313, distance: 206.4
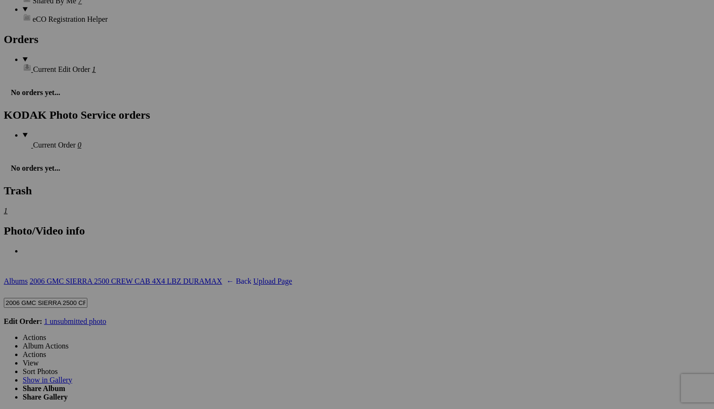
scroll to position [1497, 0]
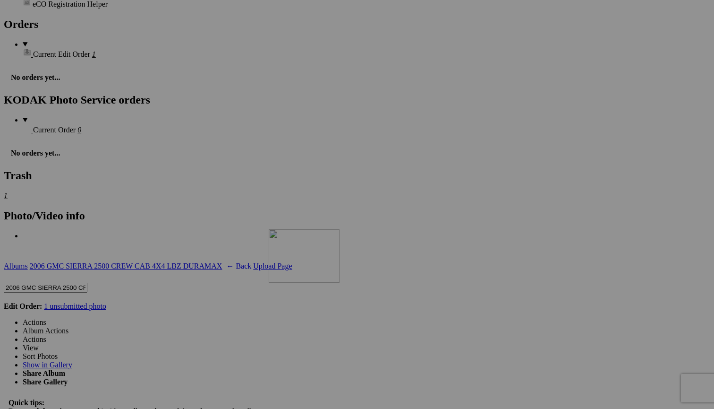
drag, startPoint x: 418, startPoint y: 100, endPoint x: 405, endPoint y: 312, distance: 212.0
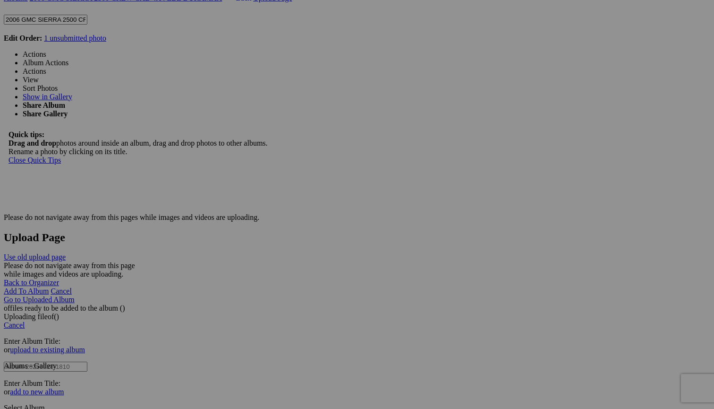
scroll to position [1775, 0]
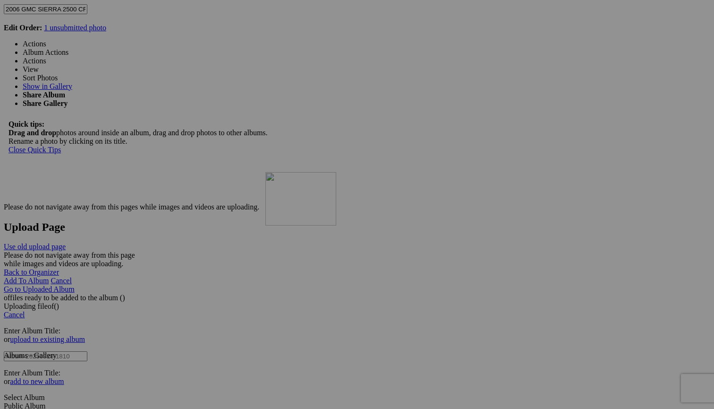
drag, startPoint x: 417, startPoint y: 68, endPoint x: 401, endPoint y: 259, distance: 191.0
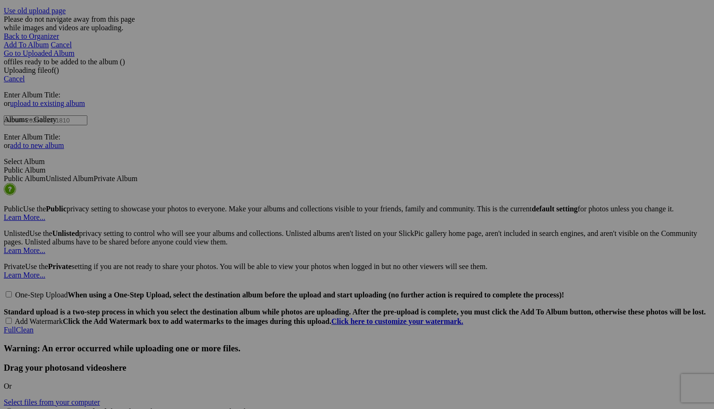
scroll to position [2028, 0]
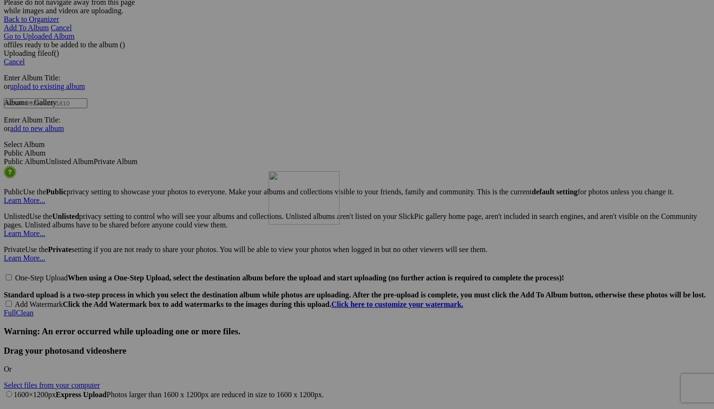
drag, startPoint x: 421, startPoint y: 62, endPoint x: 405, endPoint y: 253, distance: 191.9
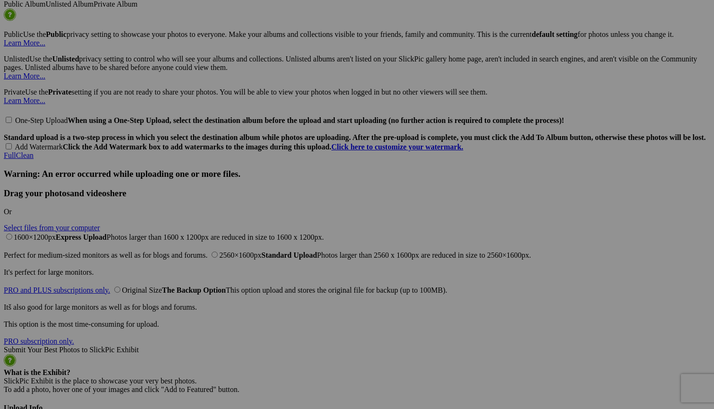
scroll to position [2183, 0]
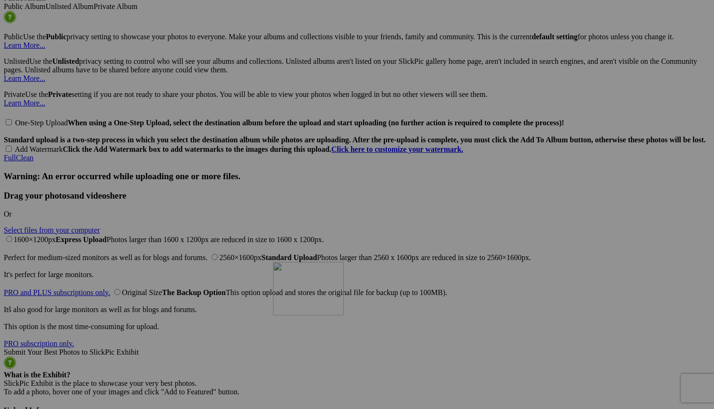
drag, startPoint x: 420, startPoint y: 130, endPoint x: 408, endPoint y: 359, distance: 229.4
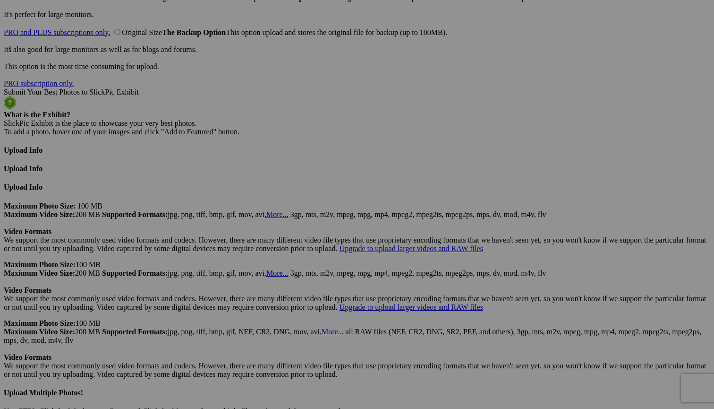
scroll to position [2449, 0]
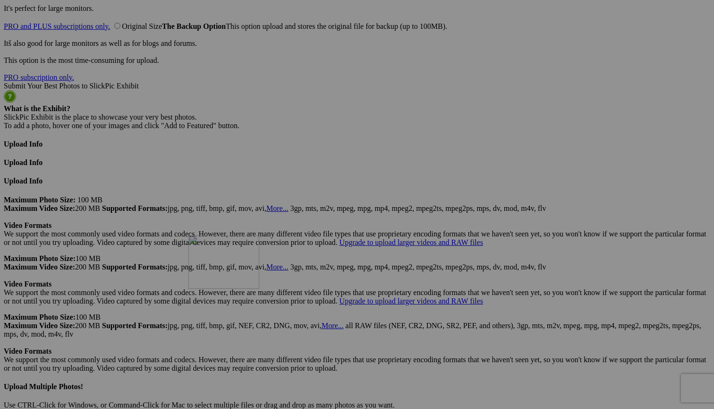
drag, startPoint x: 418, startPoint y: 107, endPoint x: 324, endPoint y: 317, distance: 230.3
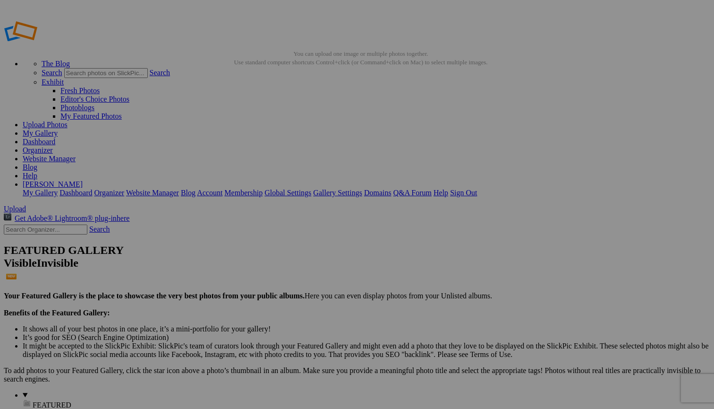
scroll to position [0, 0]
drag, startPoint x: 432, startPoint y: 137, endPoint x: 399, endPoint y: 351, distance: 216.5
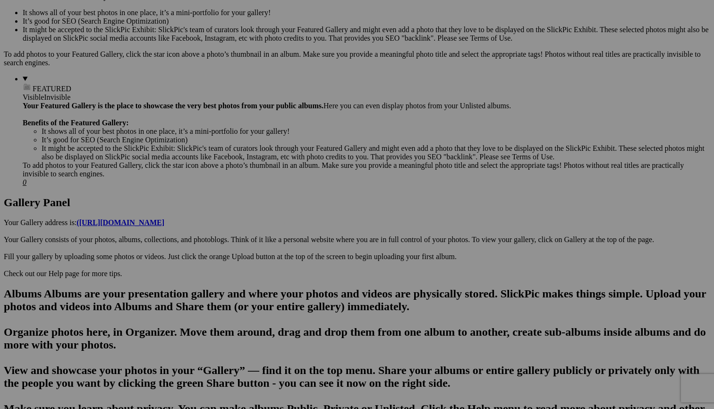
scroll to position [350, 0]
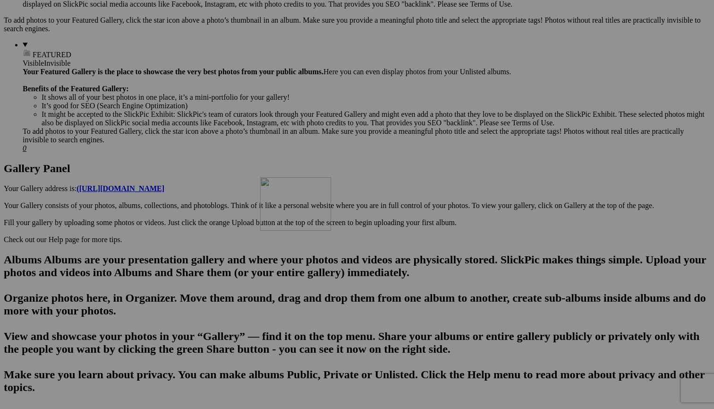
drag, startPoint x: 429, startPoint y: 58, endPoint x: 396, endPoint y: 262, distance: 206.7
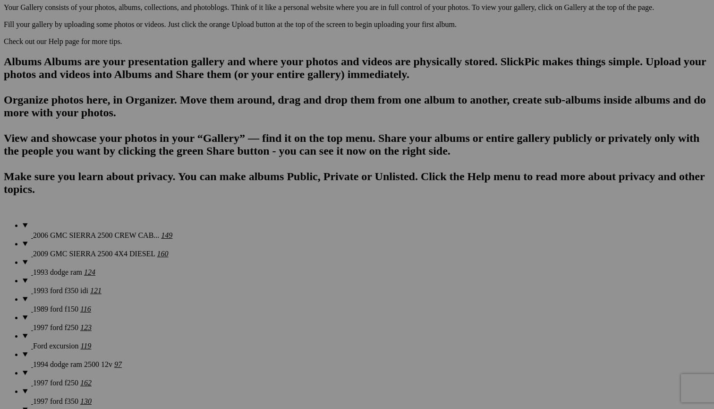
scroll to position [576, 0]
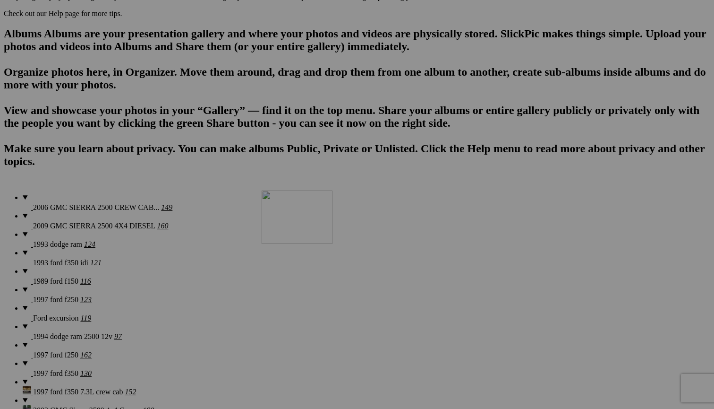
drag, startPoint x: 424, startPoint y: 80, endPoint x: 398, endPoint y: 273, distance: 194.0
drag, startPoint x: 416, startPoint y: 294, endPoint x: 401, endPoint y: 383, distance: 89.5
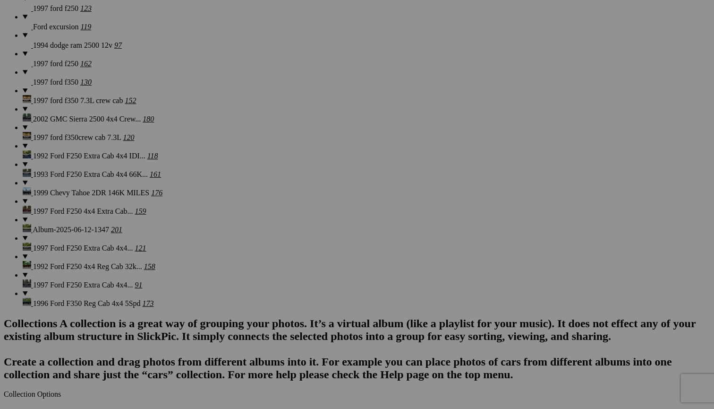
scroll to position [901, 0]
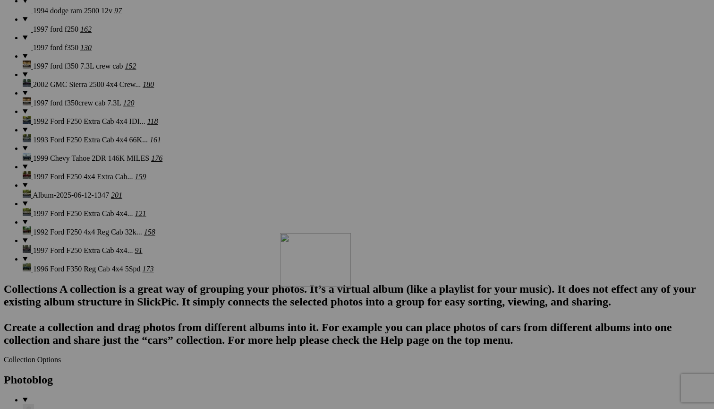
drag, startPoint x: 427, startPoint y: 83, endPoint x: 416, endPoint y: 316, distance: 233.1
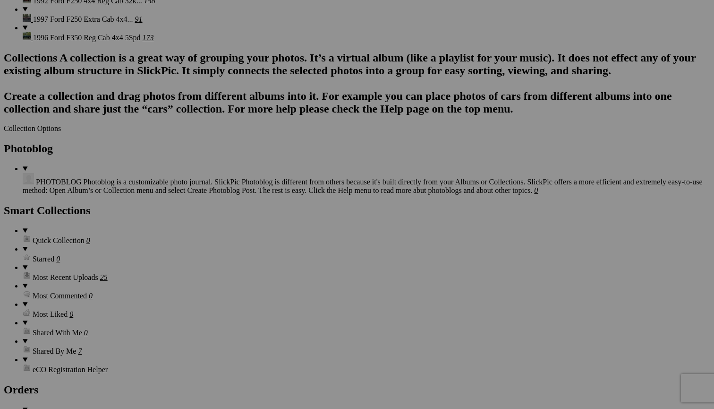
scroll to position [1161, 0]
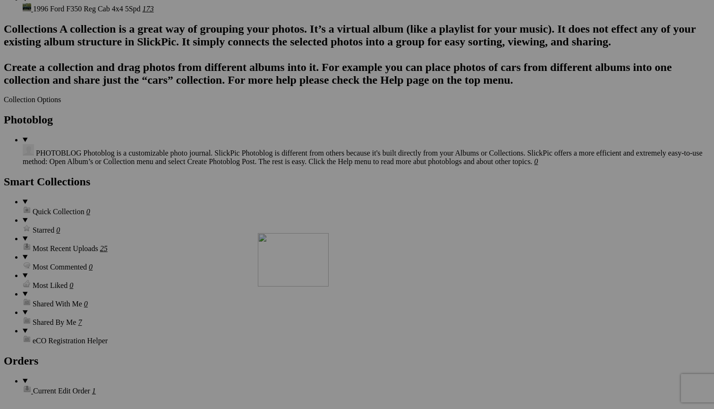
drag, startPoint x: 428, startPoint y: 77, endPoint x: 397, endPoint y: 308, distance: 234.0
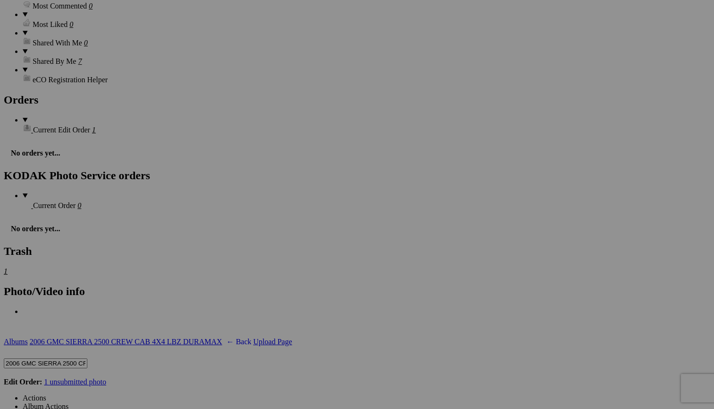
scroll to position [1416, 0]
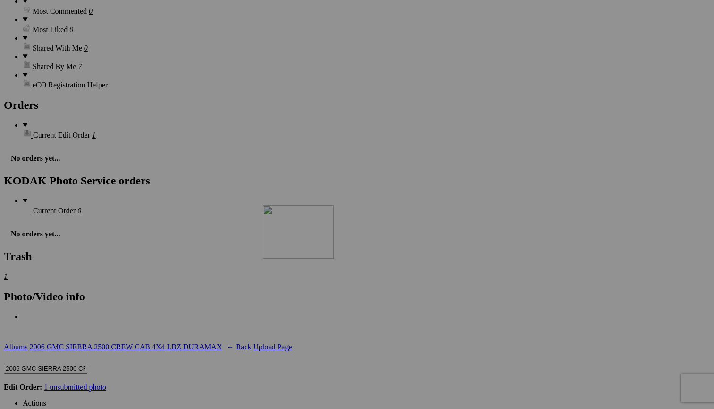
drag, startPoint x: 417, startPoint y: 56, endPoint x: 399, endPoint y: 287, distance: 232.1
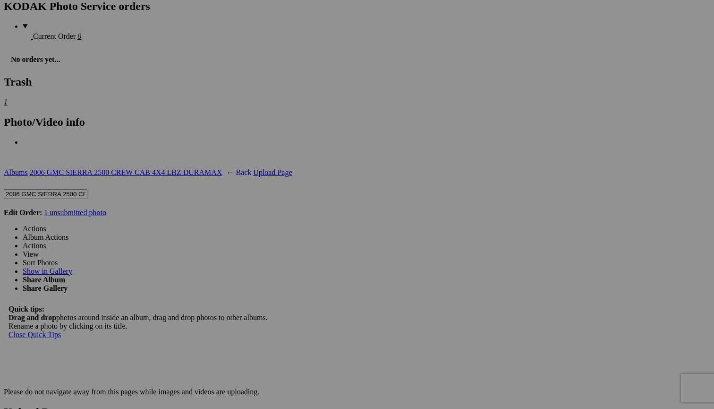
scroll to position [1606, 0]
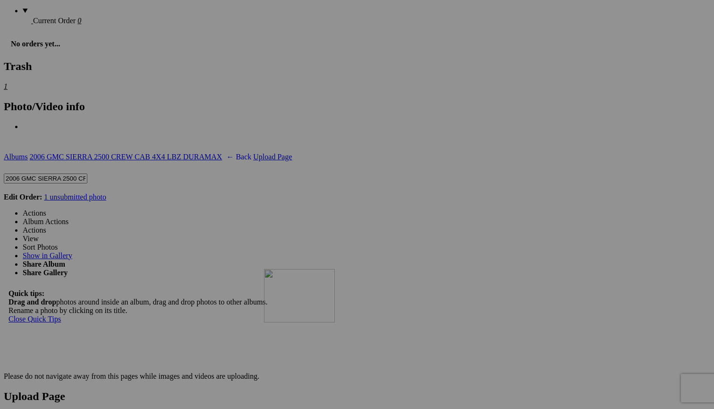
drag, startPoint x: 420, startPoint y: 110, endPoint x: 399, endPoint y: 339, distance: 229.6
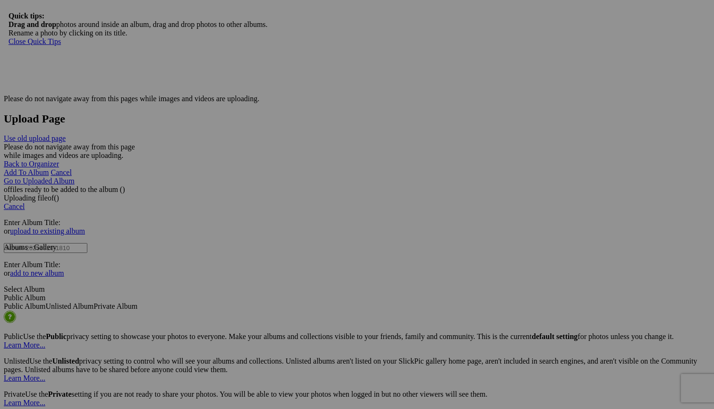
scroll to position [1894, 0]
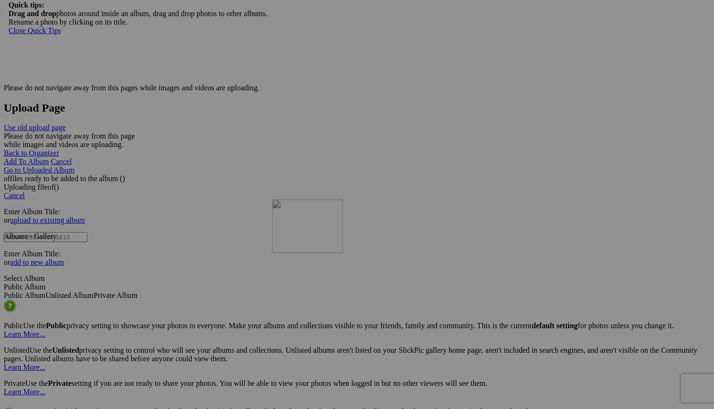
drag, startPoint x: 423, startPoint y: 80, endPoint x: 407, endPoint y: 282, distance: 203.2
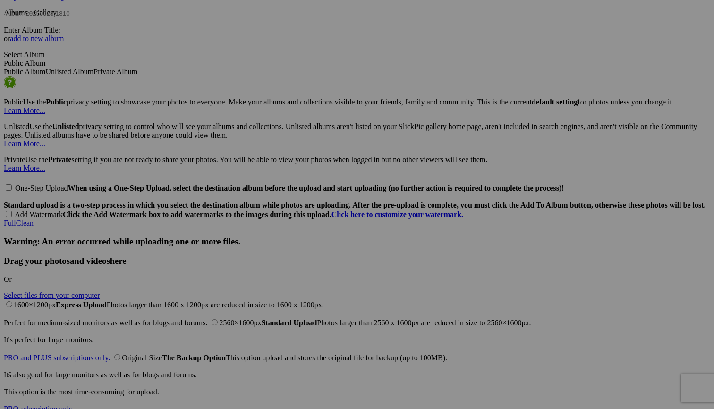
scroll to position [2130, 0]
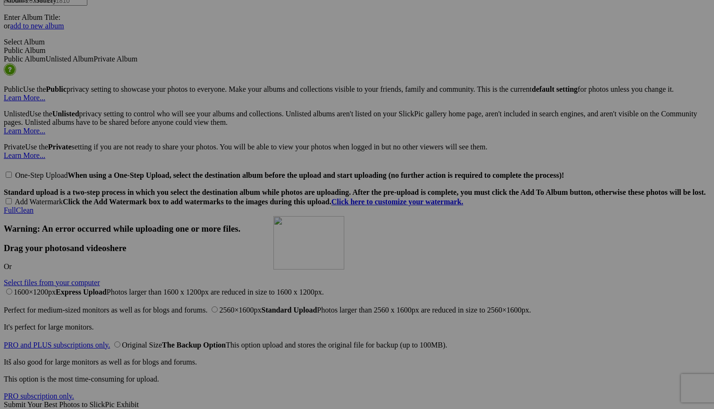
drag, startPoint x: 423, startPoint y: 69, endPoint x: 409, endPoint y: 298, distance: 229.5
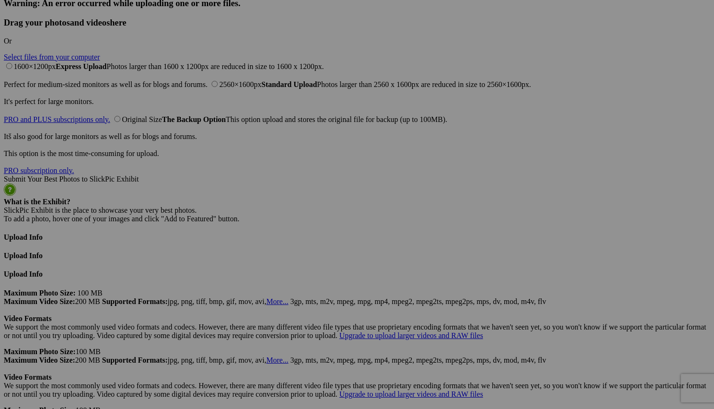
scroll to position [2358, 0]
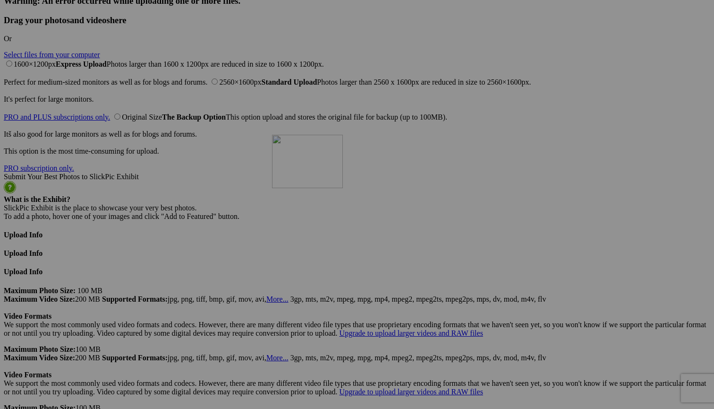
drag, startPoint x: 426, startPoint y: 76, endPoint x: 404, endPoint y: 204, distance: 129.9
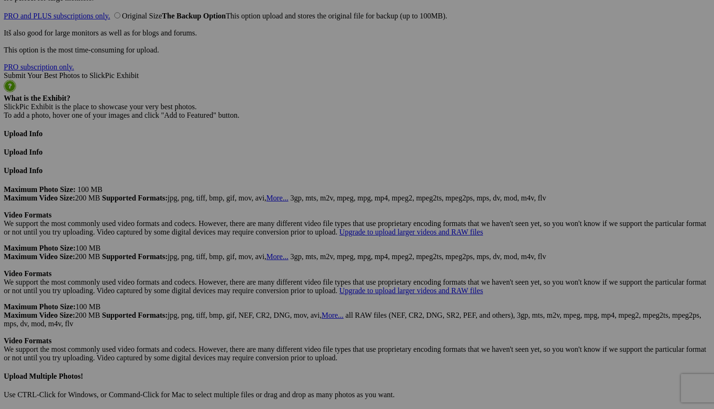
scroll to position [2459, 0]
drag, startPoint x: 426, startPoint y: 99, endPoint x: 343, endPoint y: 316, distance: 232.6
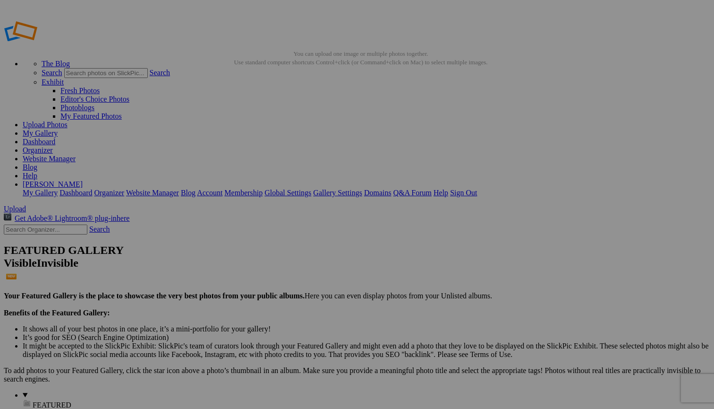
scroll to position [0, 0]
drag, startPoint x: 342, startPoint y: 141, endPoint x: 319, endPoint y: 358, distance: 218.5
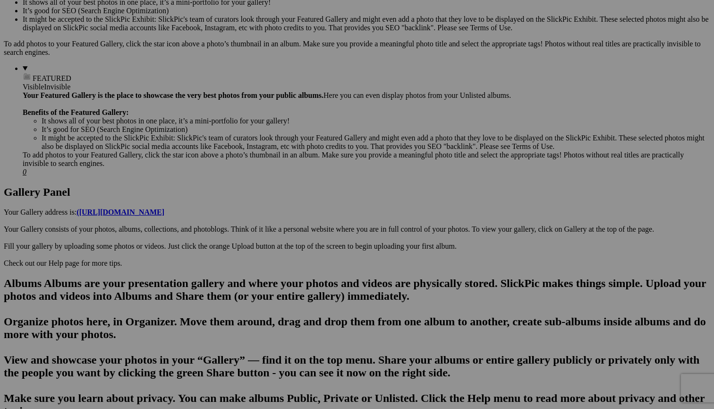
scroll to position [328, 0]
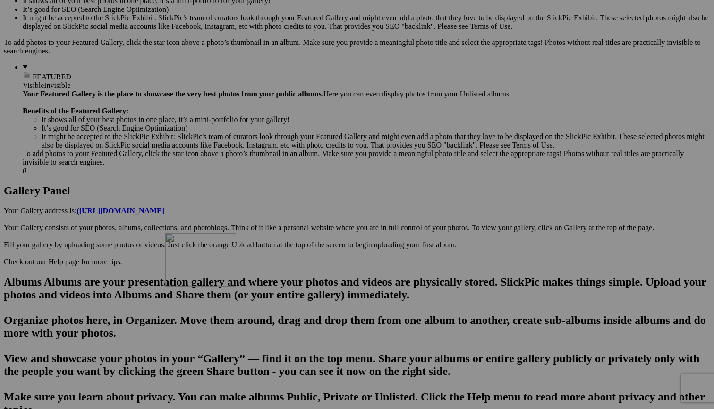
drag, startPoint x: 348, startPoint y: 77, endPoint x: 309, endPoint y: 302, distance: 228.0
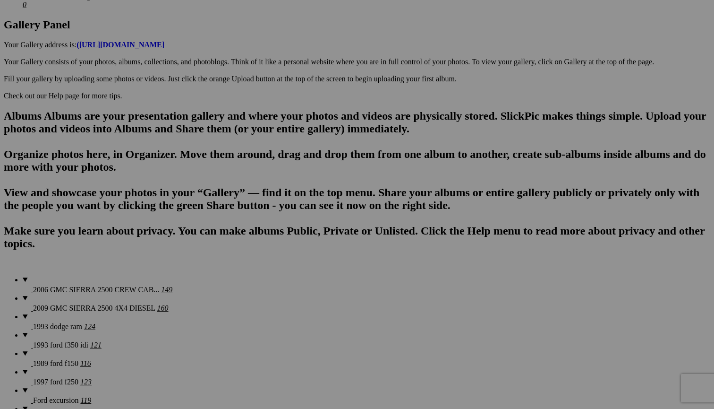
scroll to position [575, 0]
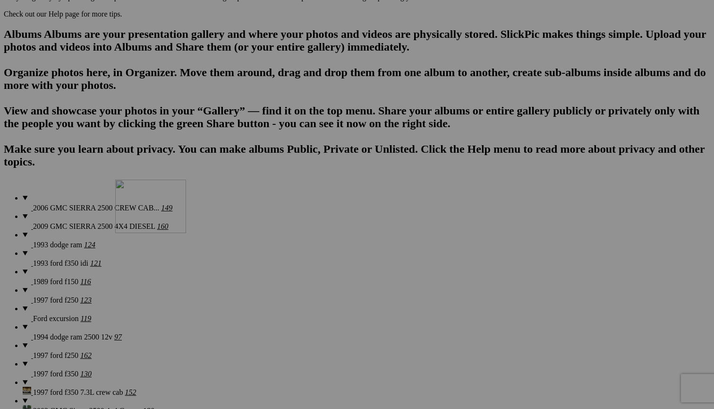
drag, startPoint x: 270, startPoint y: 68, endPoint x: 248, endPoint y: 278, distance: 211.3
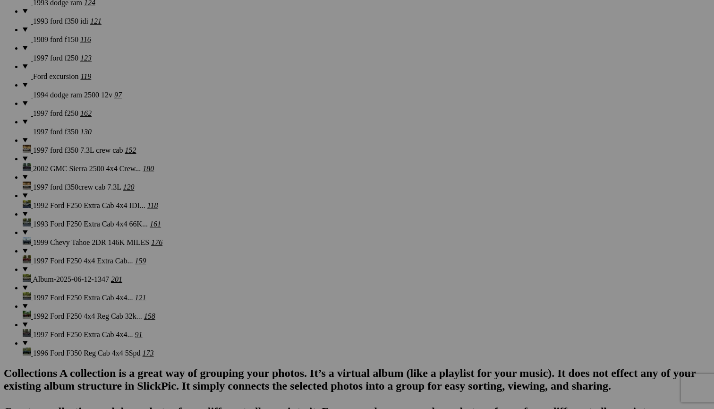
scroll to position [848, 0]
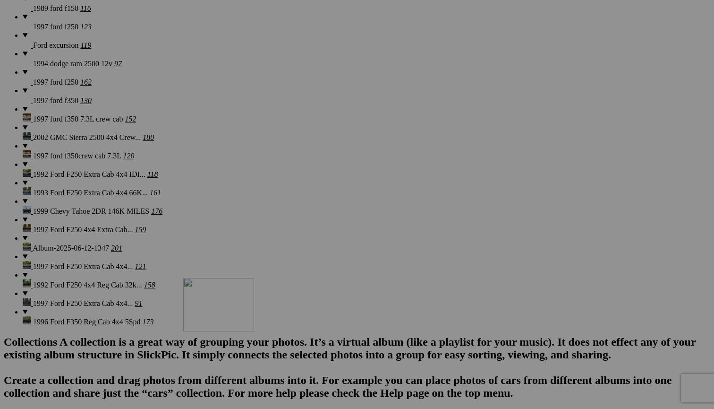
drag, startPoint x: 266, startPoint y: 67, endPoint x: 319, endPoint y: 360, distance: 298.0
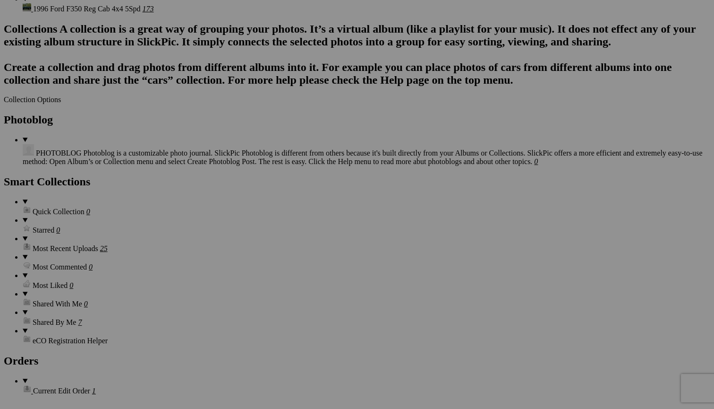
scroll to position [1171, 0]
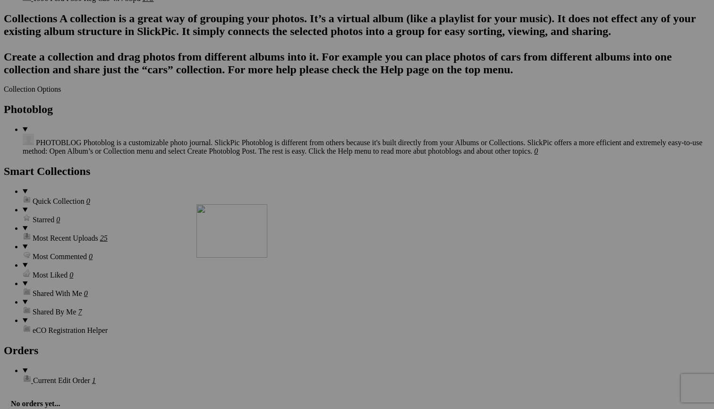
drag, startPoint x: 349, startPoint y: 77, endPoint x: 331, endPoint y: 288, distance: 211.0
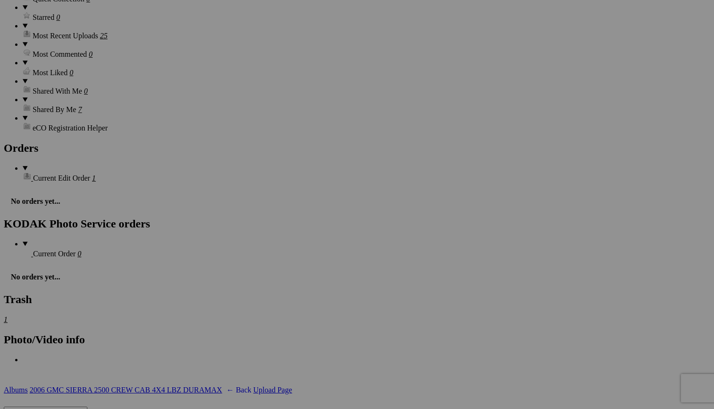
scroll to position [1384, 0]
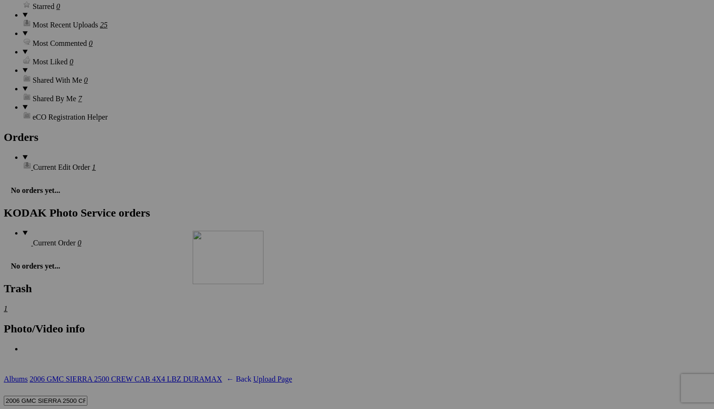
drag, startPoint x: 340, startPoint y: 99, endPoint x: 329, endPoint y: 313, distance: 214.7
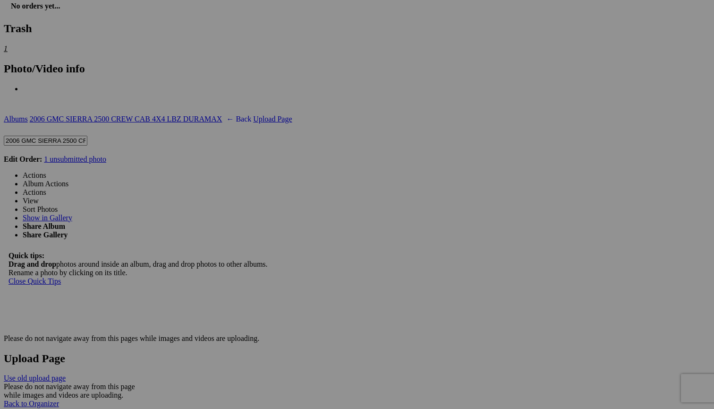
scroll to position [1651, 0]
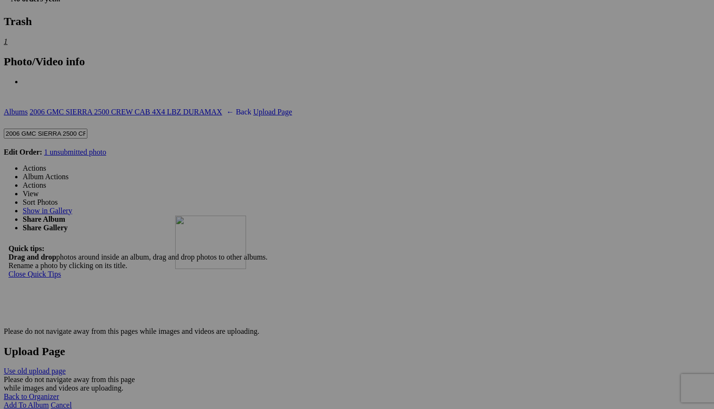
drag, startPoint x: 341, startPoint y: 69, endPoint x: 311, endPoint y: 298, distance: 230.0
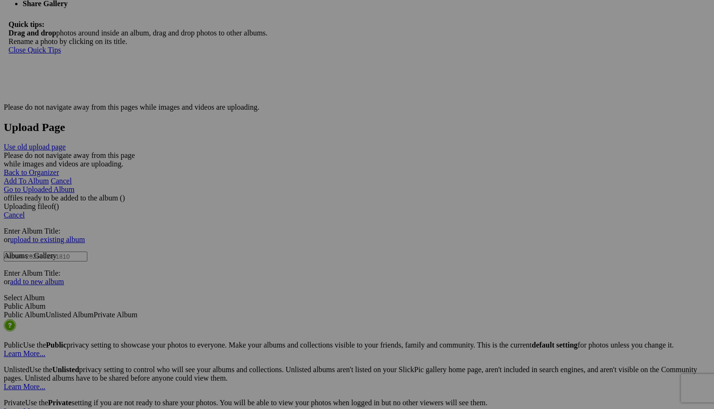
scroll to position [1859, 0]
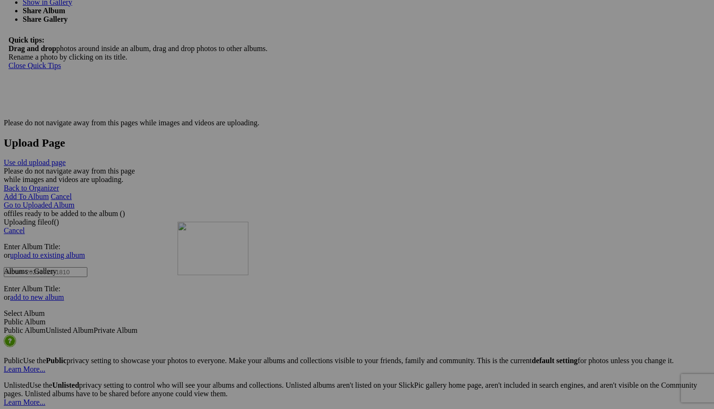
drag, startPoint x: 332, startPoint y: 104, endPoint x: 314, endPoint y: 304, distance: 200.2
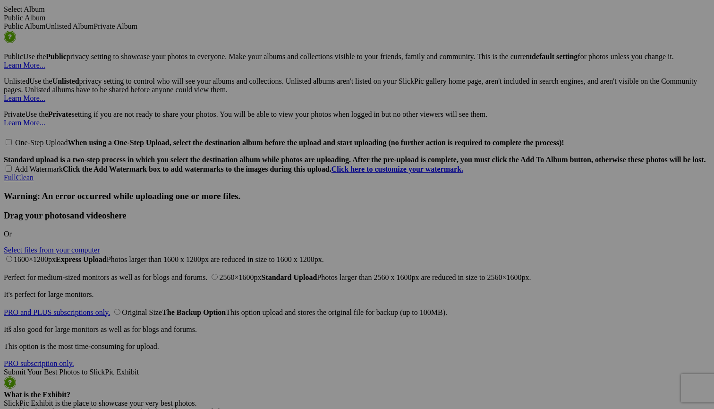
scroll to position [2121, 0]
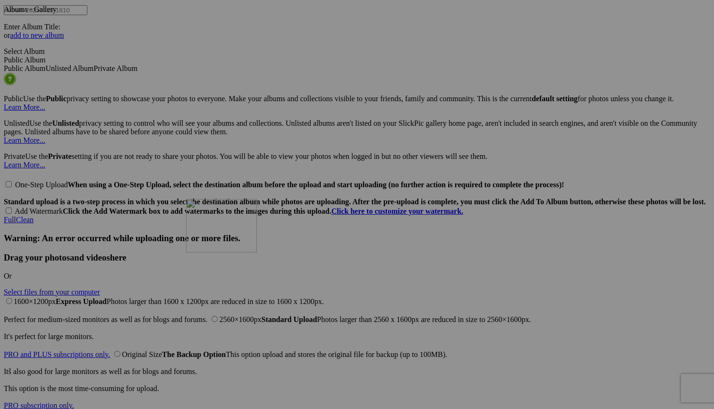
drag, startPoint x: 337, startPoint y: 88, endPoint x: 322, endPoint y: 281, distance: 193.2
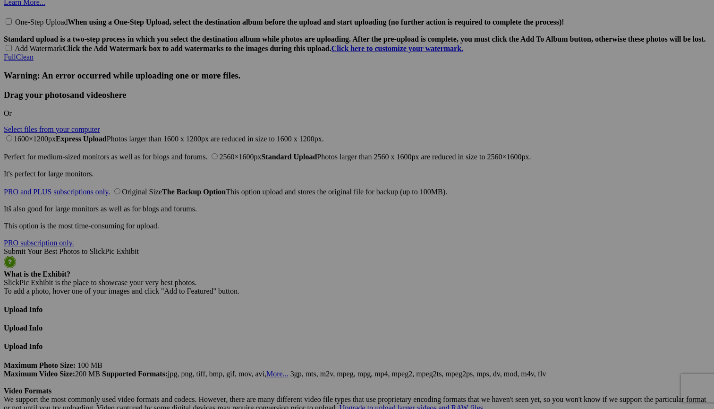
scroll to position [2289, 0]
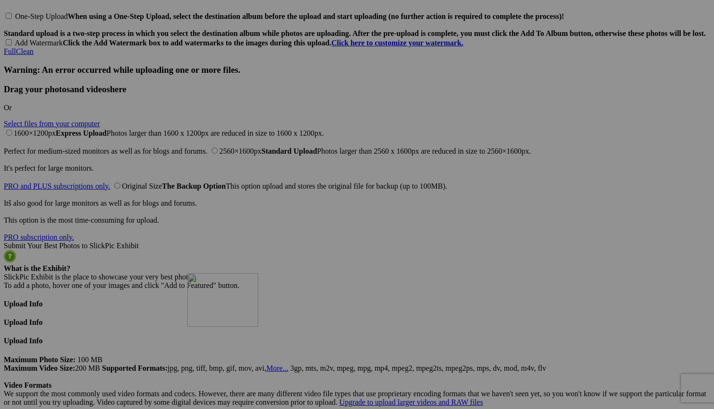
drag, startPoint x: 340, startPoint y: 150, endPoint x: 324, endPoint y: 355, distance: 206.1
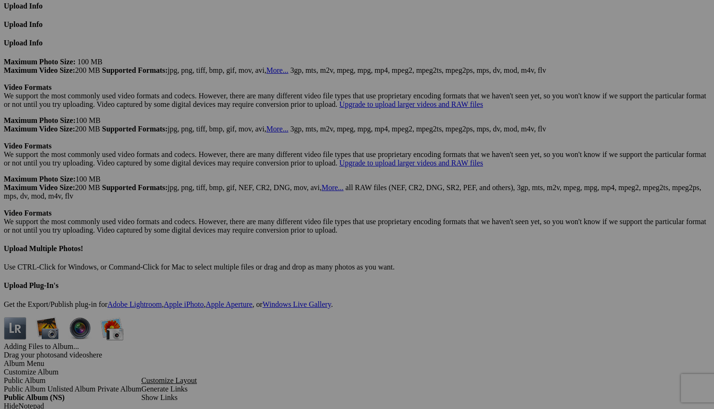
scroll to position [2595, 0]
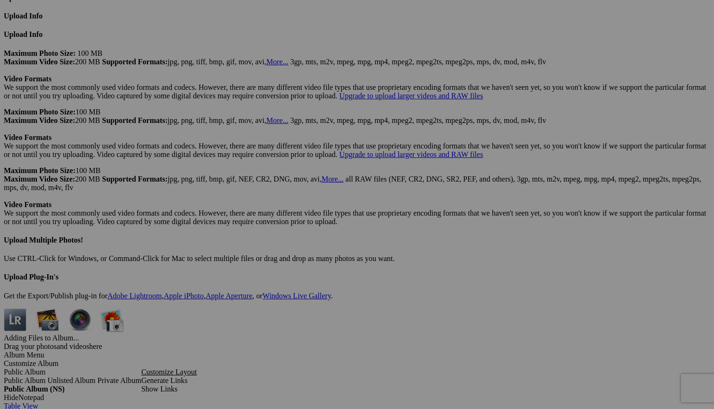
drag, startPoint x: 355, startPoint y: 109, endPoint x: 348, endPoint y: 92, distance: 18.4
drag, startPoint x: 346, startPoint y: 77, endPoint x: 332, endPoint y: 292, distance: 215.3
drag, startPoint x: 340, startPoint y: 302, endPoint x: 329, endPoint y: 194, distance: 108.7
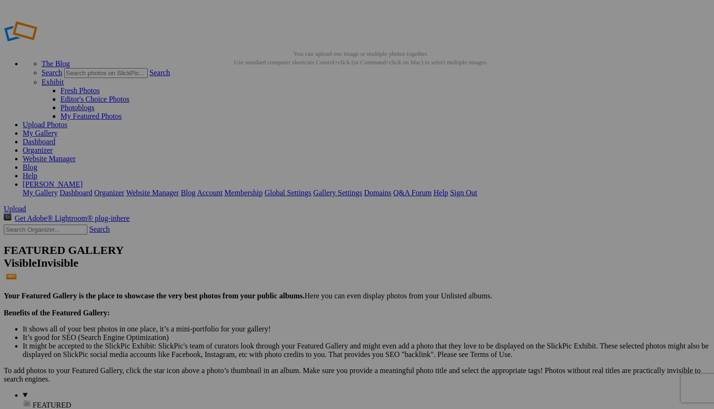
scroll to position [0, 0]
drag, startPoint x: 275, startPoint y: 126, endPoint x: 304, endPoint y: 360, distance: 236.5
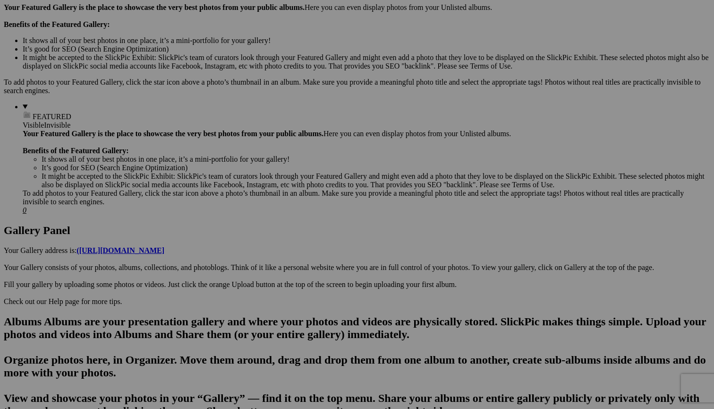
scroll to position [260, 0]
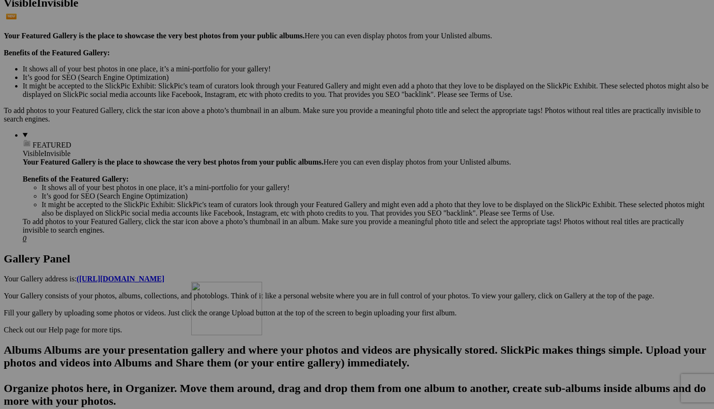
drag, startPoint x: 268, startPoint y: 134, endPoint x: 327, endPoint y: 365, distance: 238.0
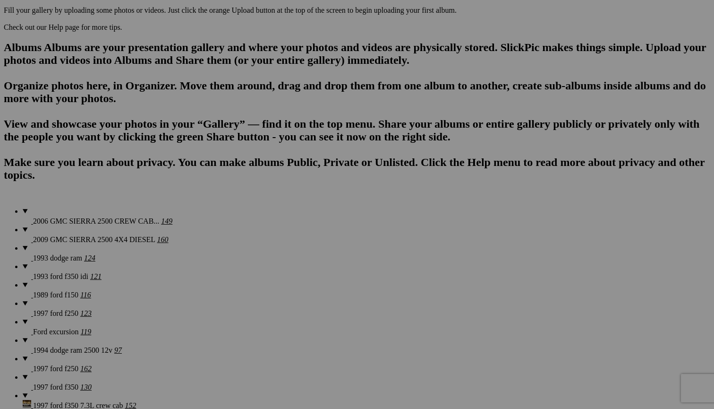
scroll to position [566, 0]
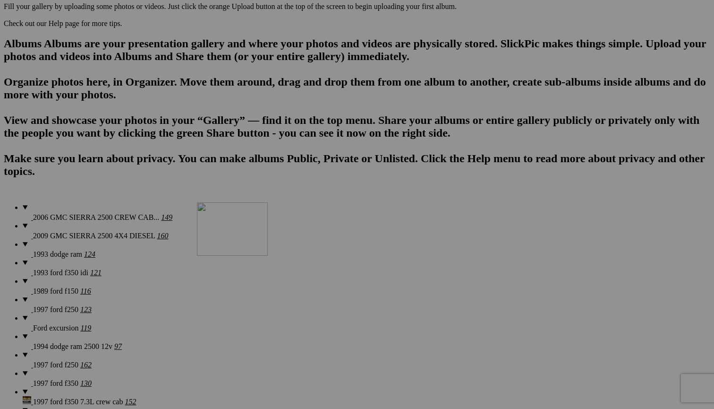
drag, startPoint x: 349, startPoint y: 69, endPoint x: 333, endPoint y: 285, distance: 216.5
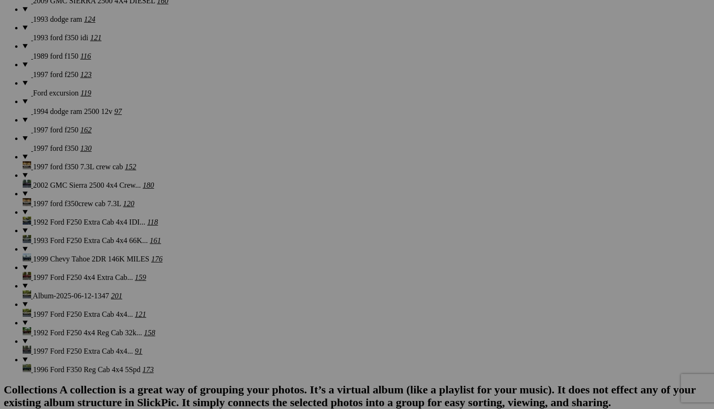
scroll to position [803, 0]
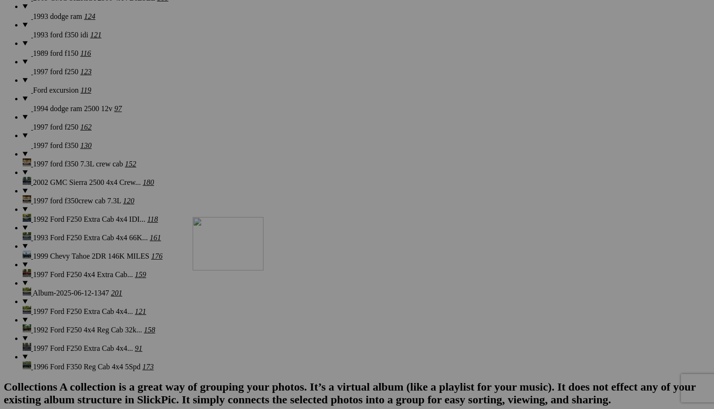
drag, startPoint x: 343, startPoint y: 84, endPoint x: 329, endPoint y: 299, distance: 215.9
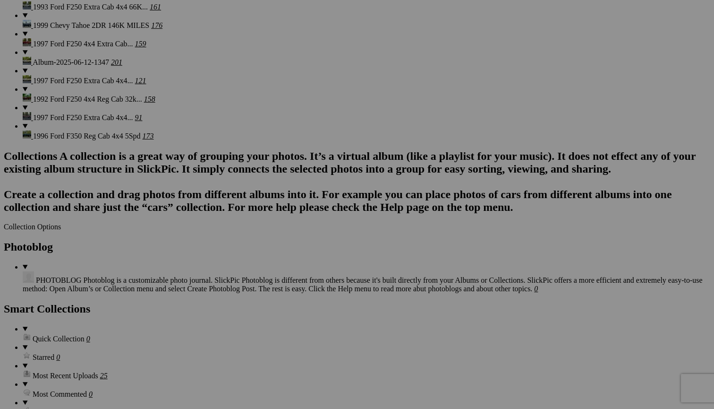
scroll to position [1030, 0]
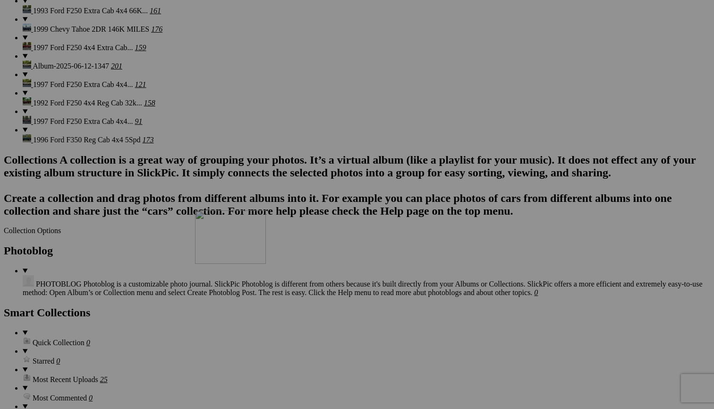
drag, startPoint x: 346, startPoint y: 88, endPoint x: 328, endPoint y: 301, distance: 213.7
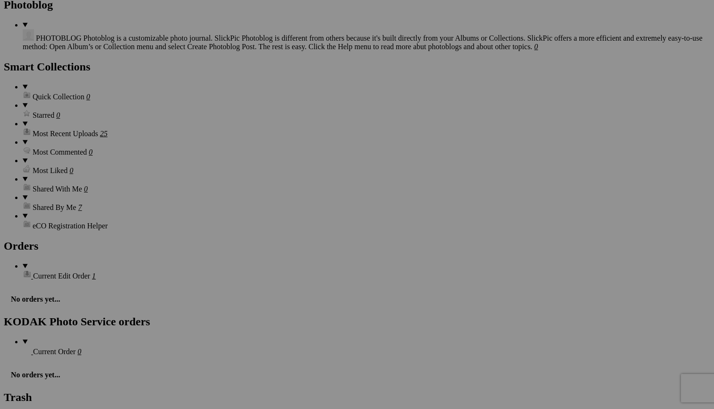
scroll to position [1264, 0]
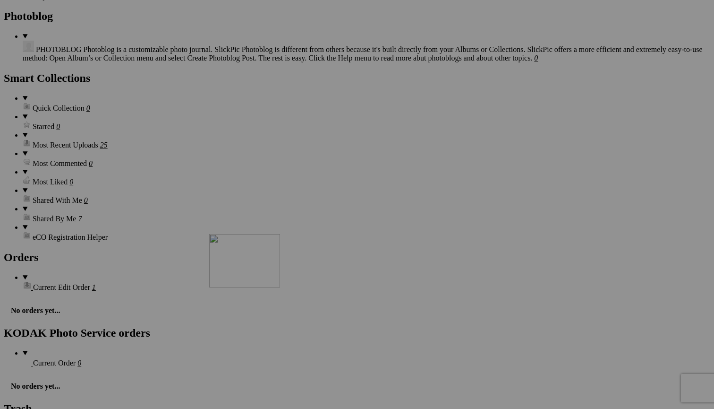
drag, startPoint x: 339, startPoint y: 96, endPoint x: 342, endPoint y: 315, distance: 218.7
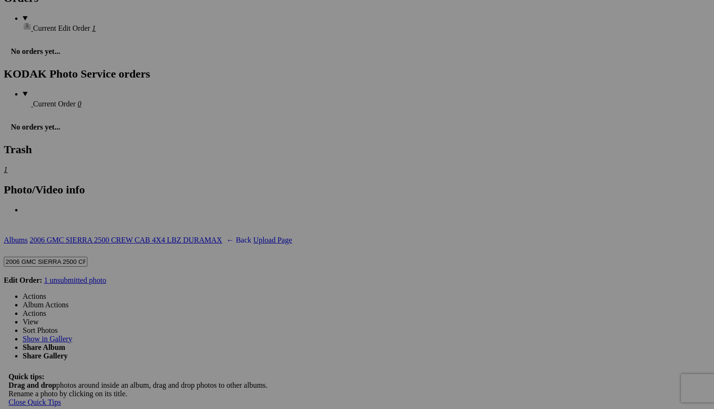
scroll to position [1527, 0]
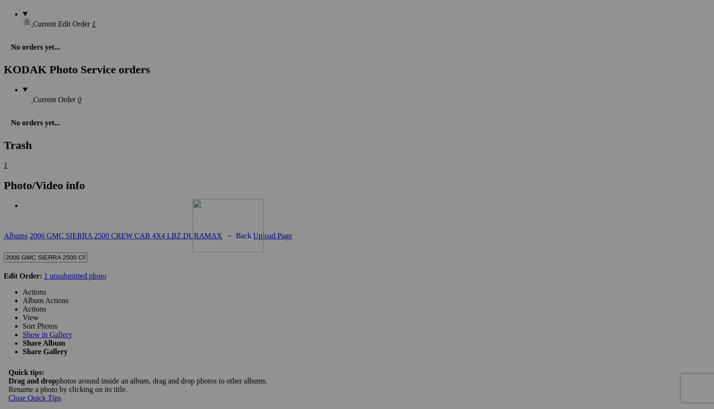
drag, startPoint x: 346, startPoint y: 60, endPoint x: 326, endPoint y: 285, distance: 225.6
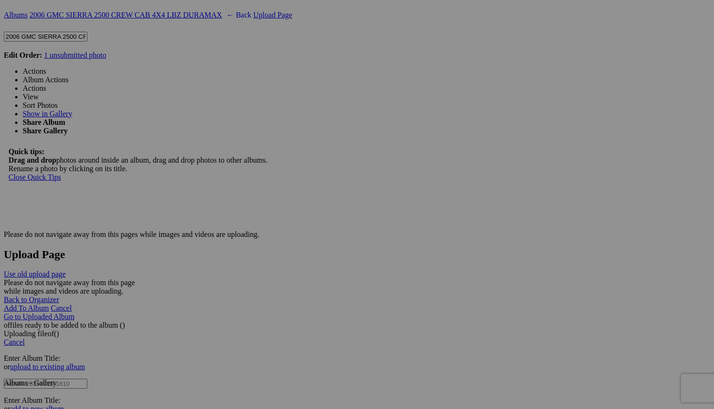
scroll to position [1761, 0]
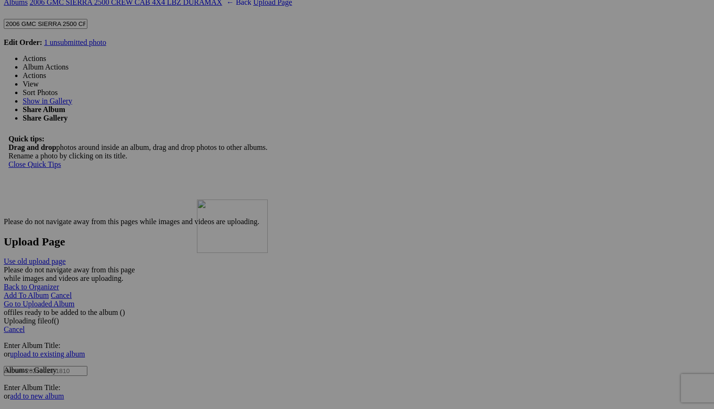
drag, startPoint x: 349, startPoint y: 69, endPoint x: 333, endPoint y: 282, distance: 213.1
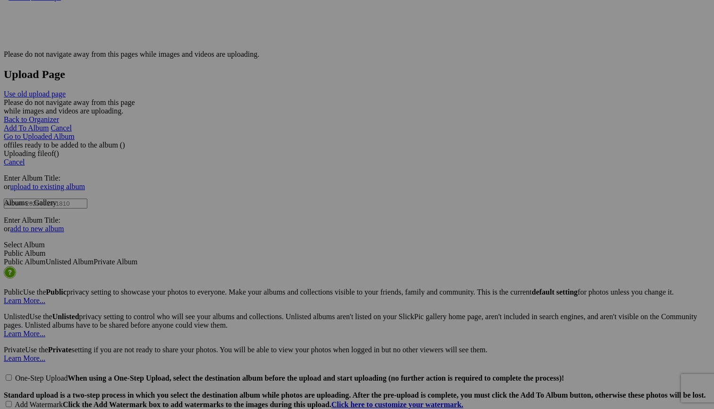
scroll to position [1981, 0]
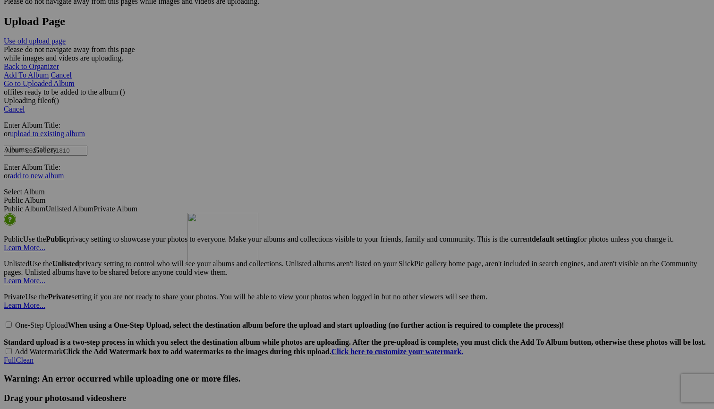
drag, startPoint x: 344, startPoint y: 91, endPoint x: 324, endPoint y: 300, distance: 209.8
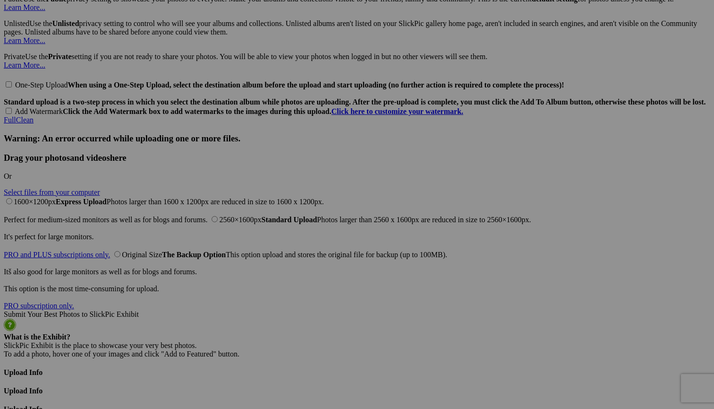
scroll to position [2249, 0]
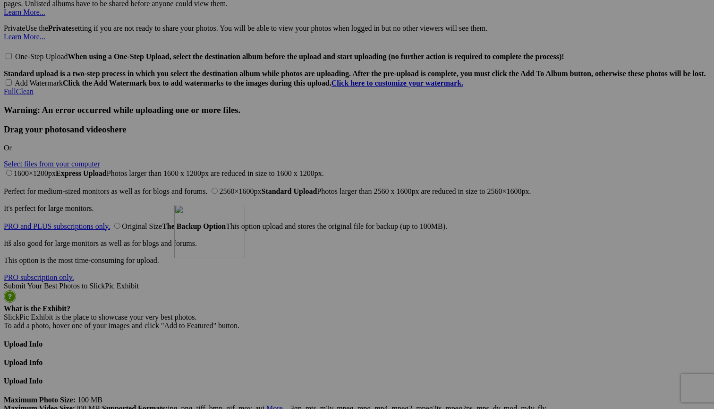
drag, startPoint x: 341, startPoint y: 74, endPoint x: 310, endPoint y: 287, distance: 214.8
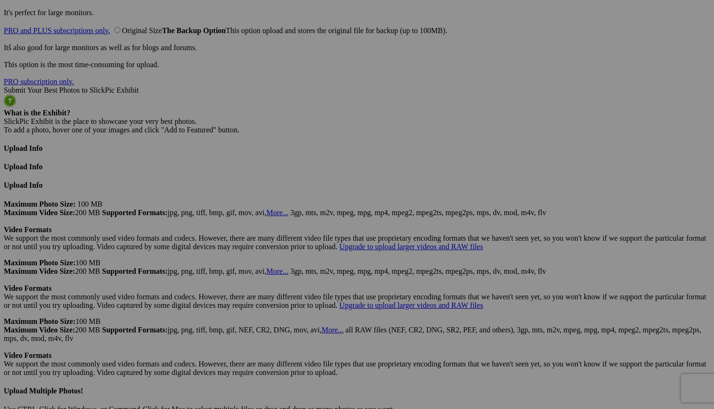
scroll to position [2462, 0]
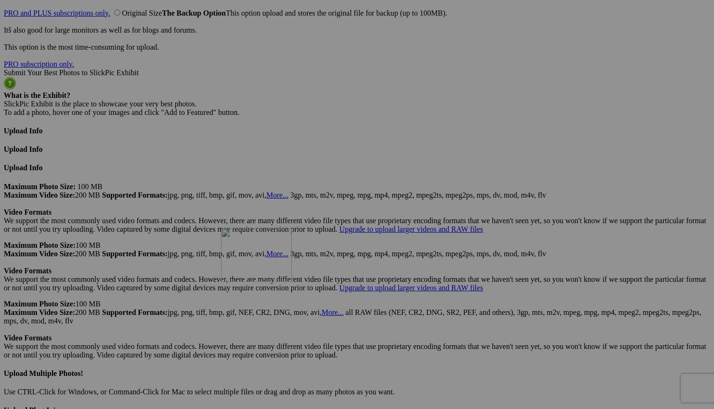
drag, startPoint x: 276, startPoint y: 86, endPoint x: 341, endPoint y: 309, distance: 232.3
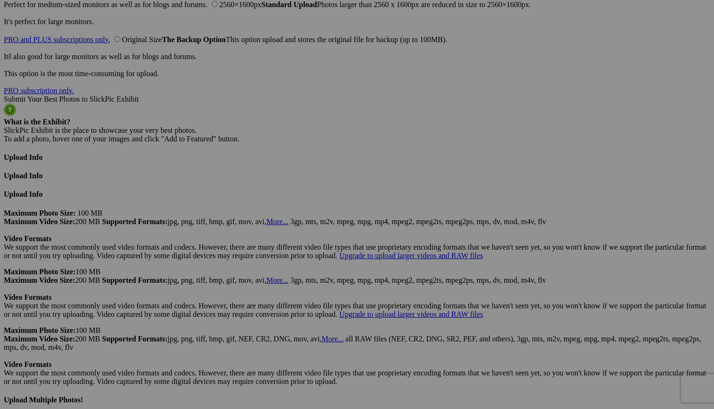
scroll to position [2444, 0]
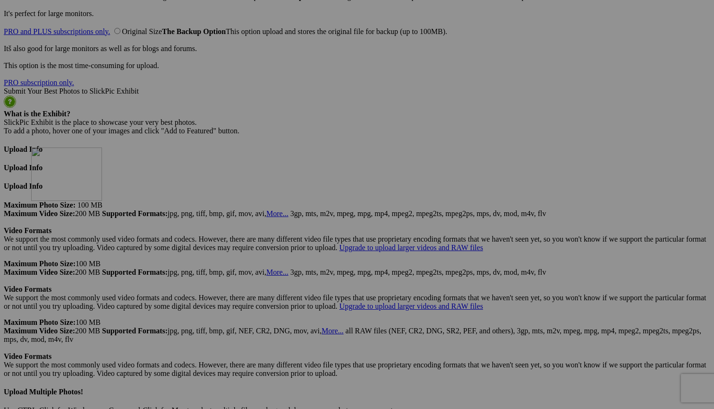
drag, startPoint x: 358, startPoint y: 351, endPoint x: 167, endPoint y: 230, distance: 226.4
drag, startPoint x: 436, startPoint y: 228, endPoint x: 239, endPoint y: 222, distance: 197.5
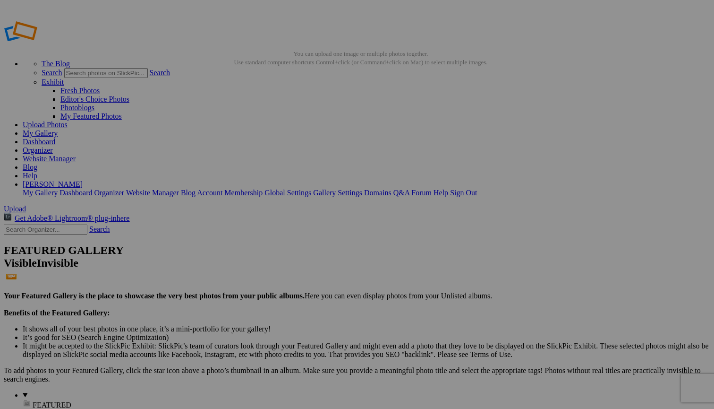
scroll to position [0, 0]
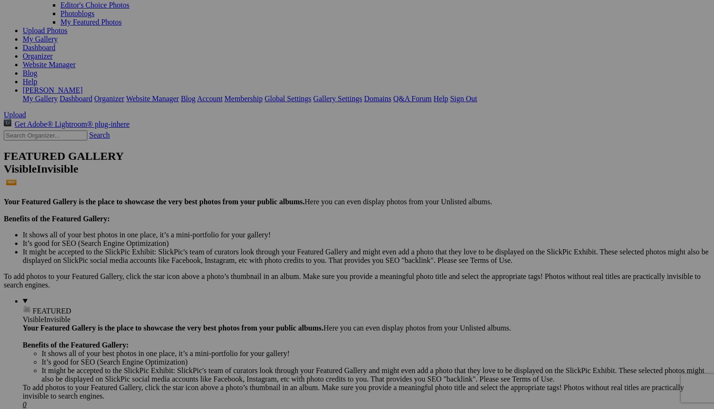
scroll to position [139, 0]
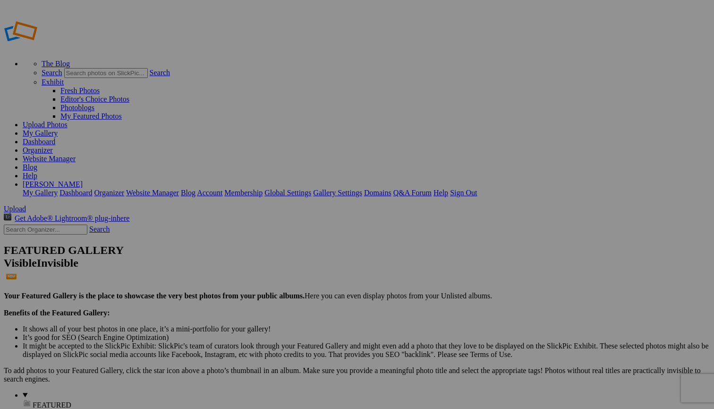
scroll to position [0, 0]
